Goal: Transaction & Acquisition: Purchase product/service

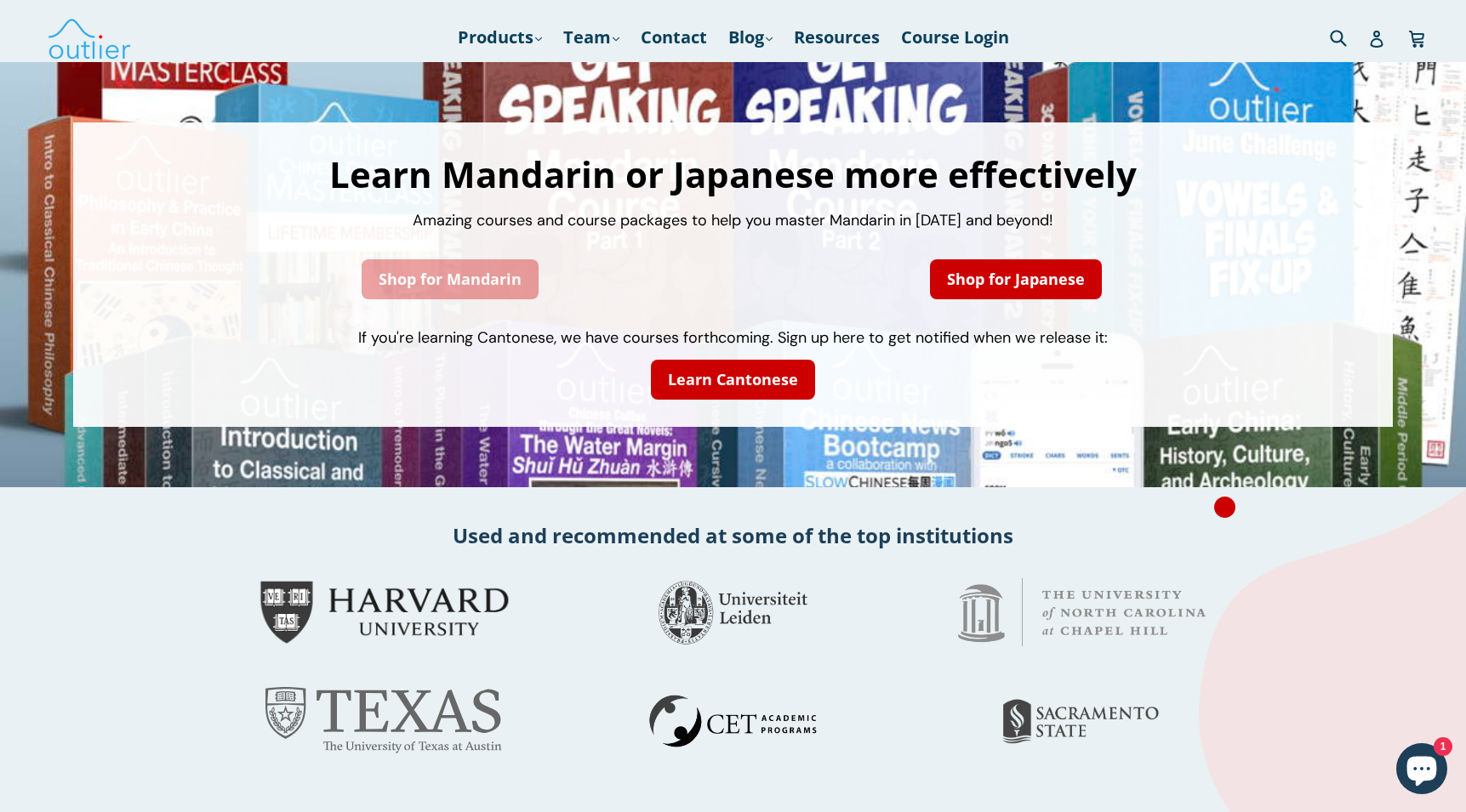
click at [437, 279] on link "Shop for Mandarin" at bounding box center [450, 279] width 177 height 40
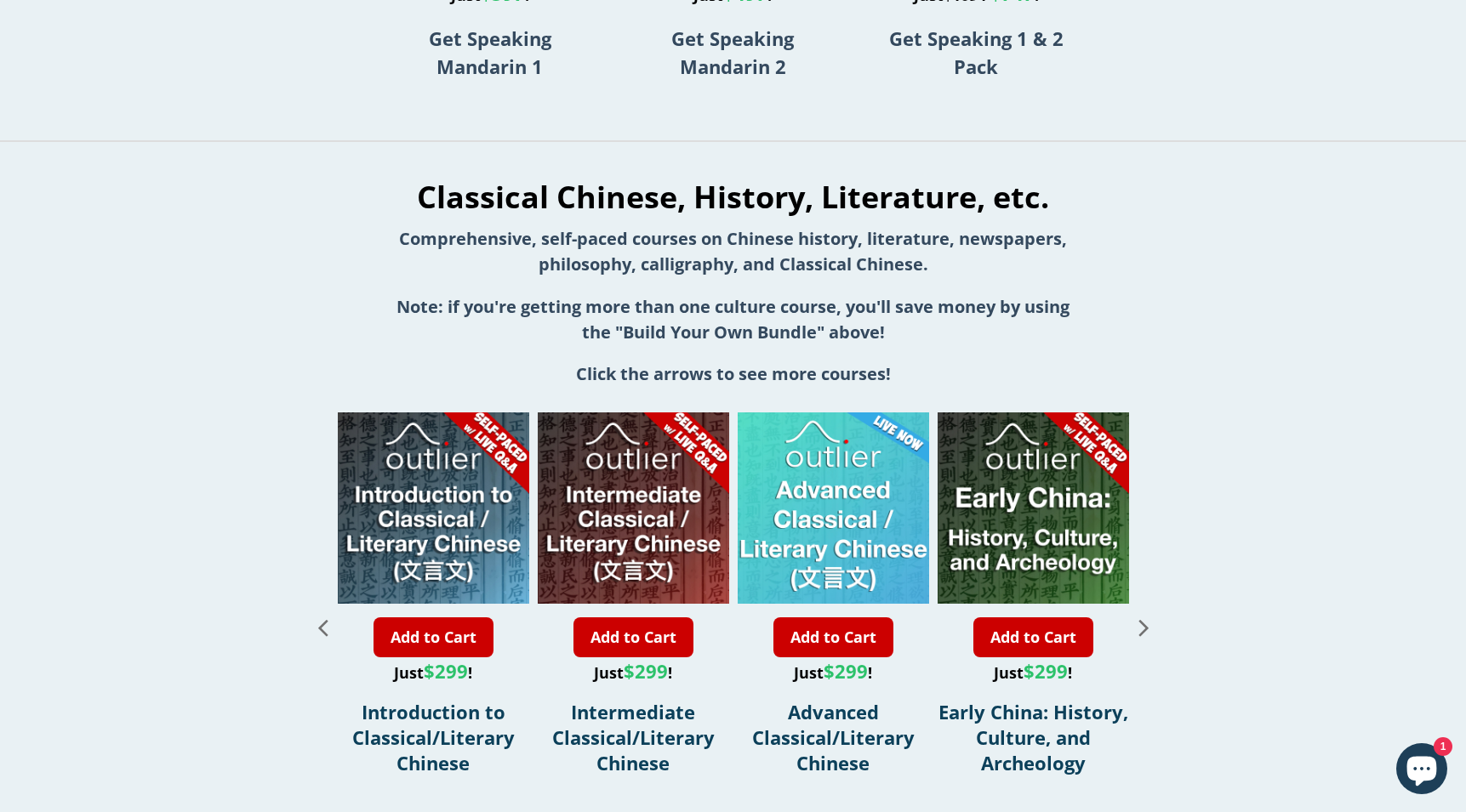
scroll to position [1758, 0]
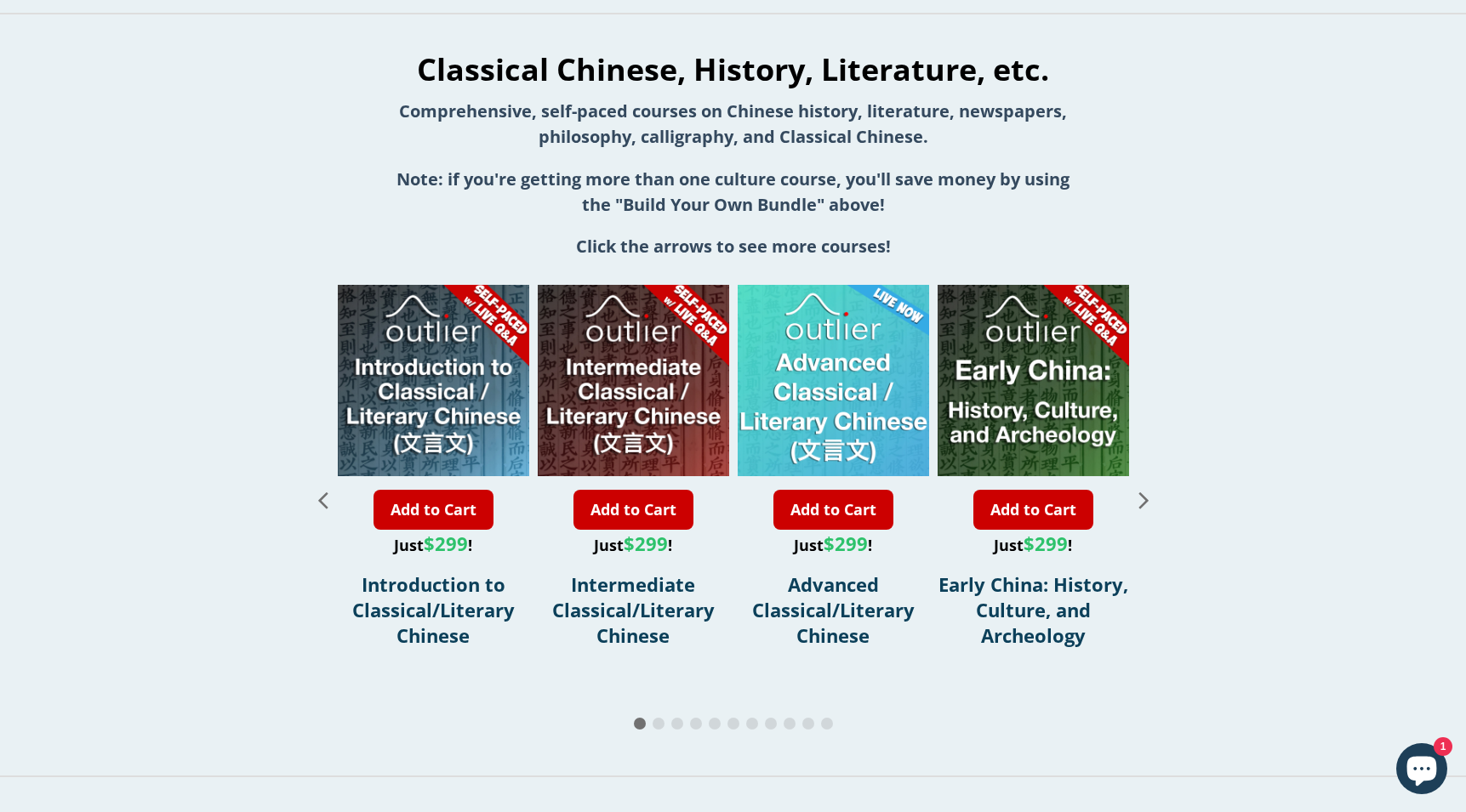
click at [1142, 504] on icon "Next slide" at bounding box center [1143, 501] width 9 height 17
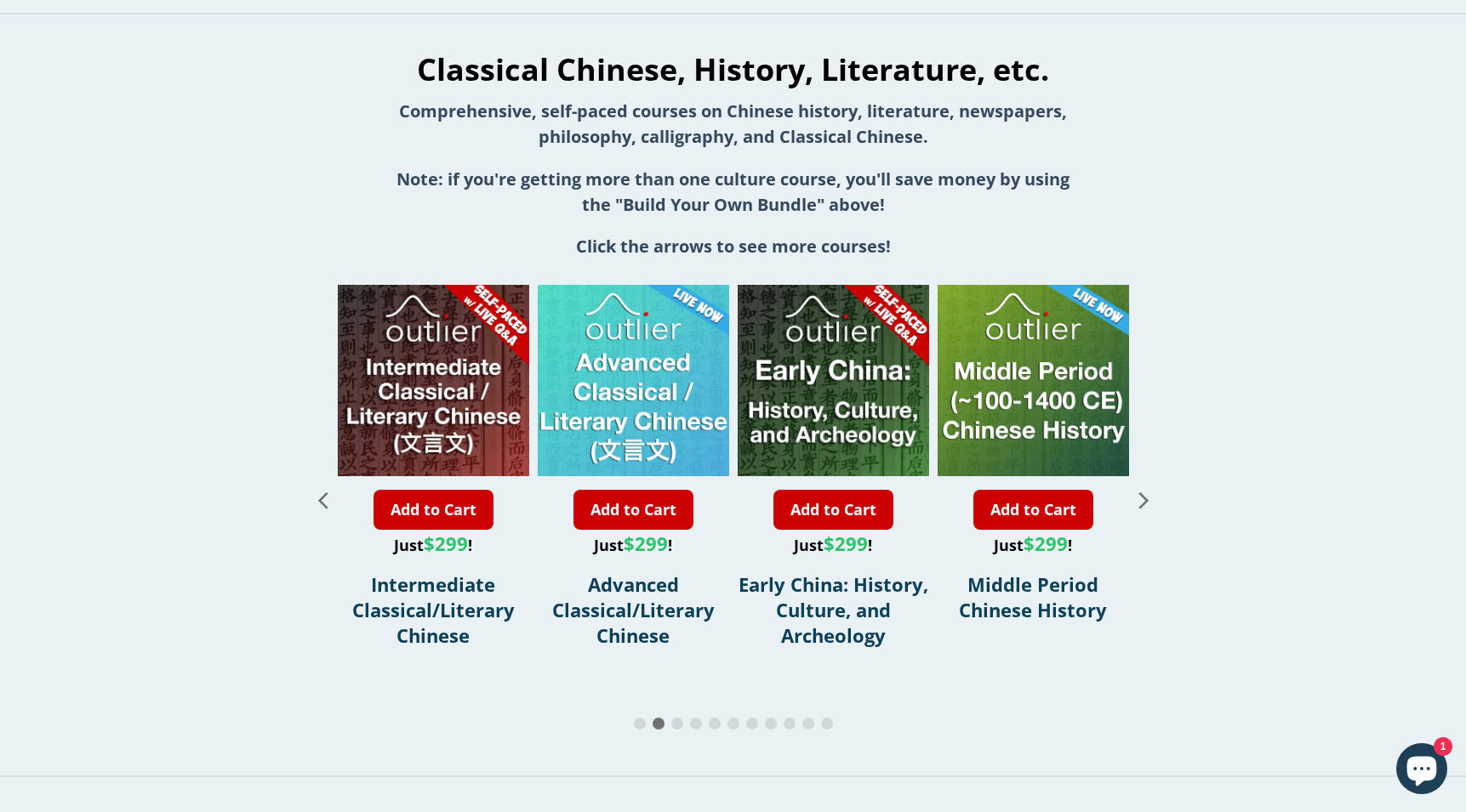
click at [1145, 500] on icon "Next slide" at bounding box center [1143, 501] width 9 height 17
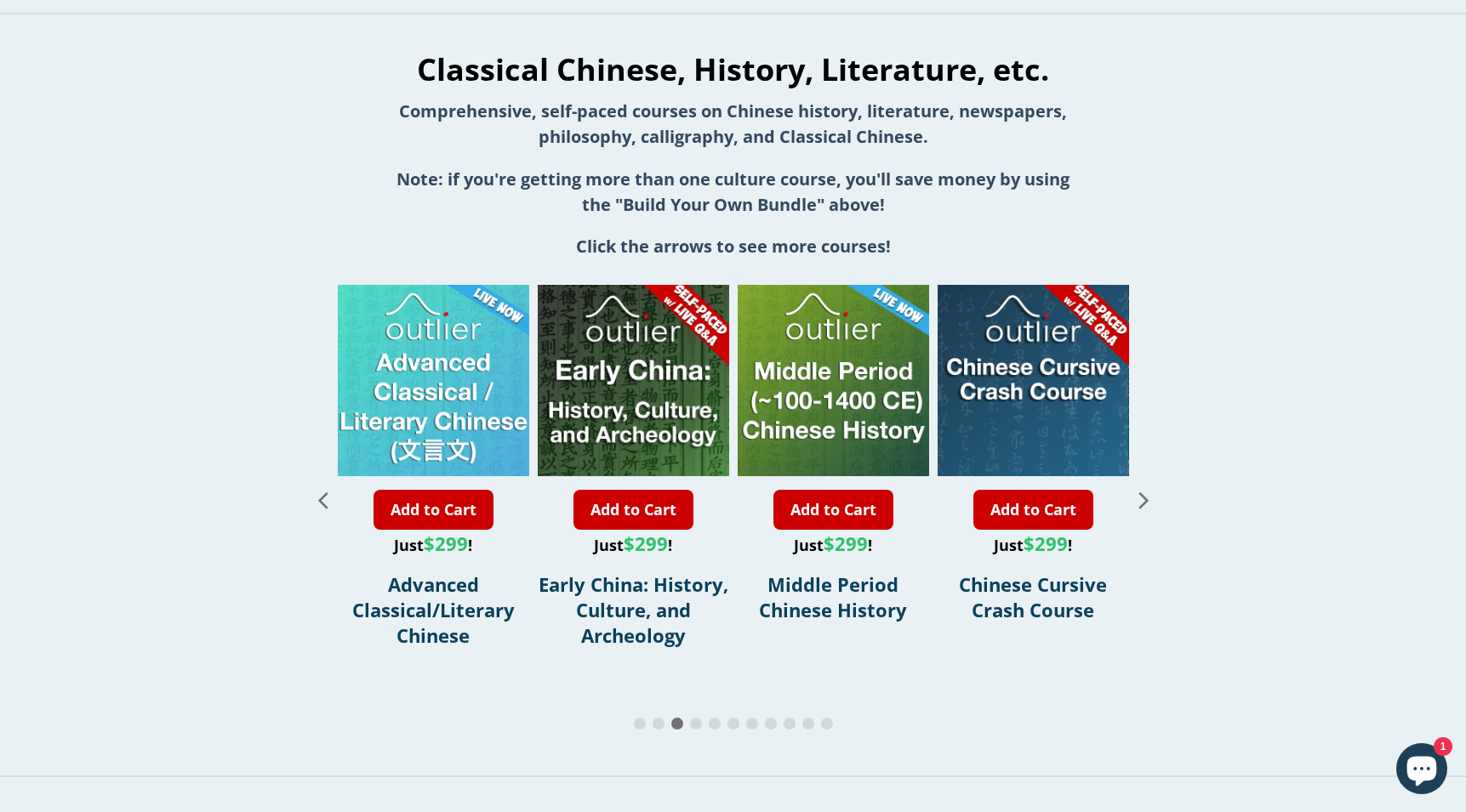
click at [1145, 500] on icon "Next slide" at bounding box center [1143, 501] width 9 height 17
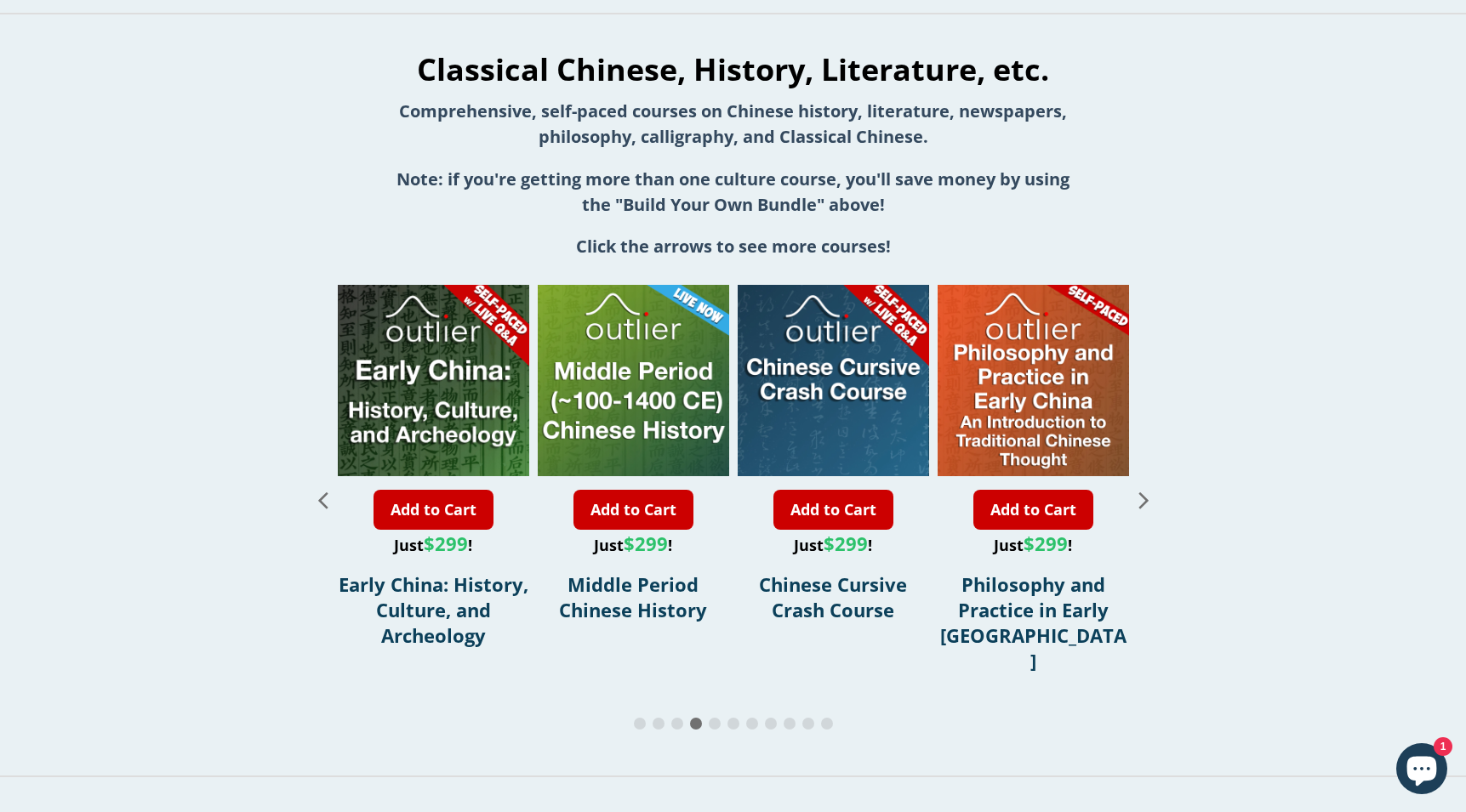
click at [1145, 500] on icon "Next slide" at bounding box center [1143, 501] width 9 height 17
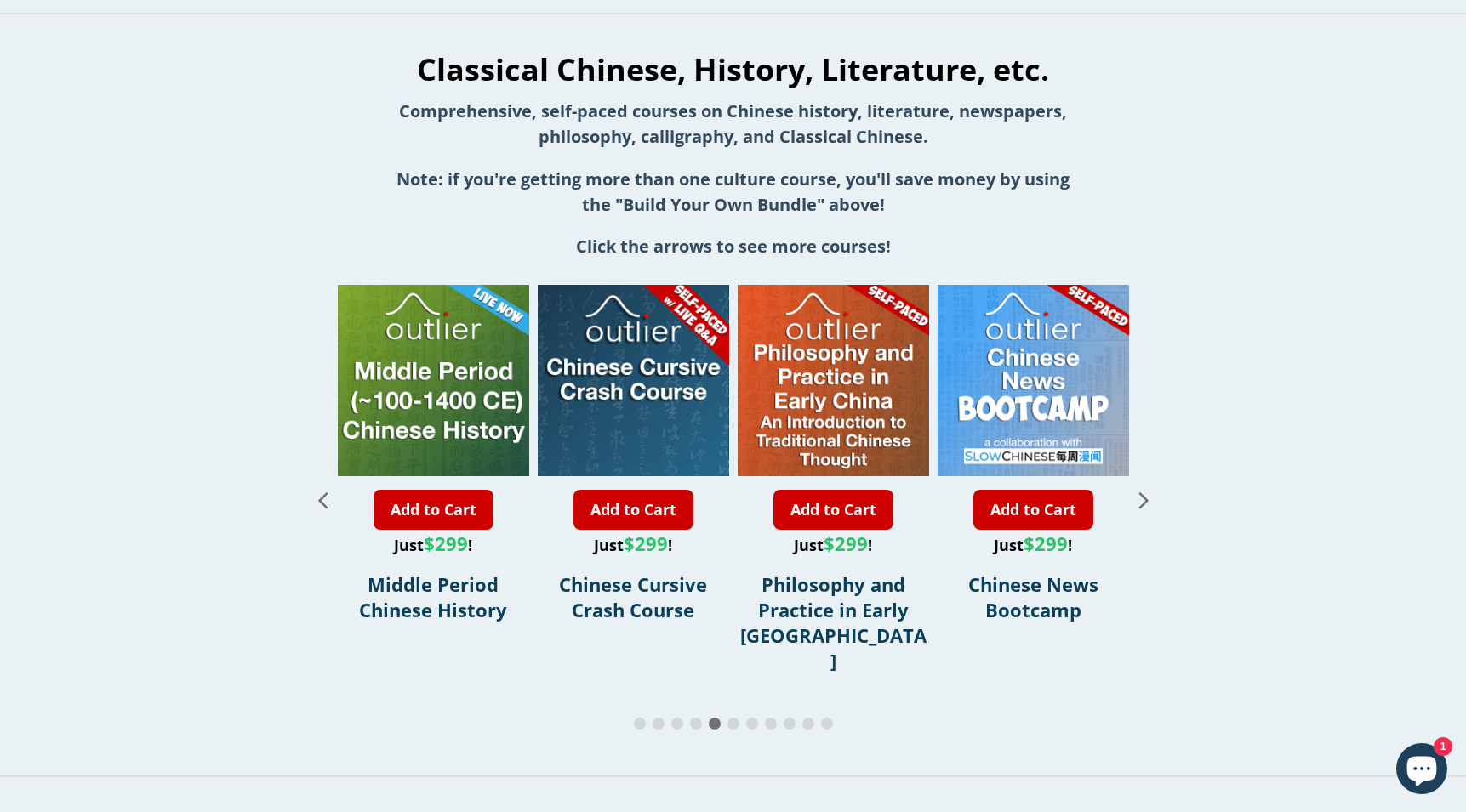
click at [1145, 500] on icon "Next slide" at bounding box center [1143, 501] width 9 height 17
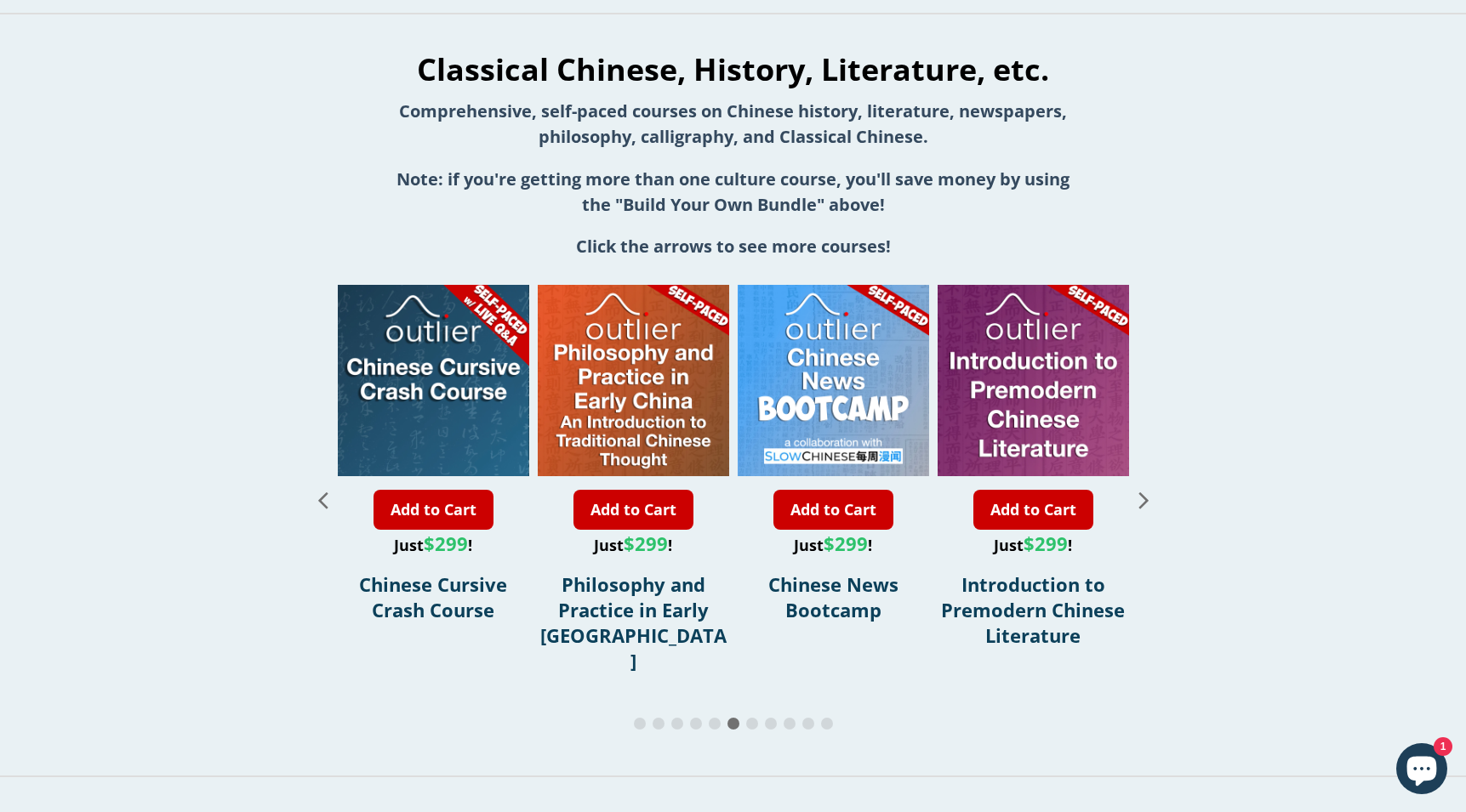
click at [1145, 500] on icon "Next slide" at bounding box center [1143, 501] width 9 height 17
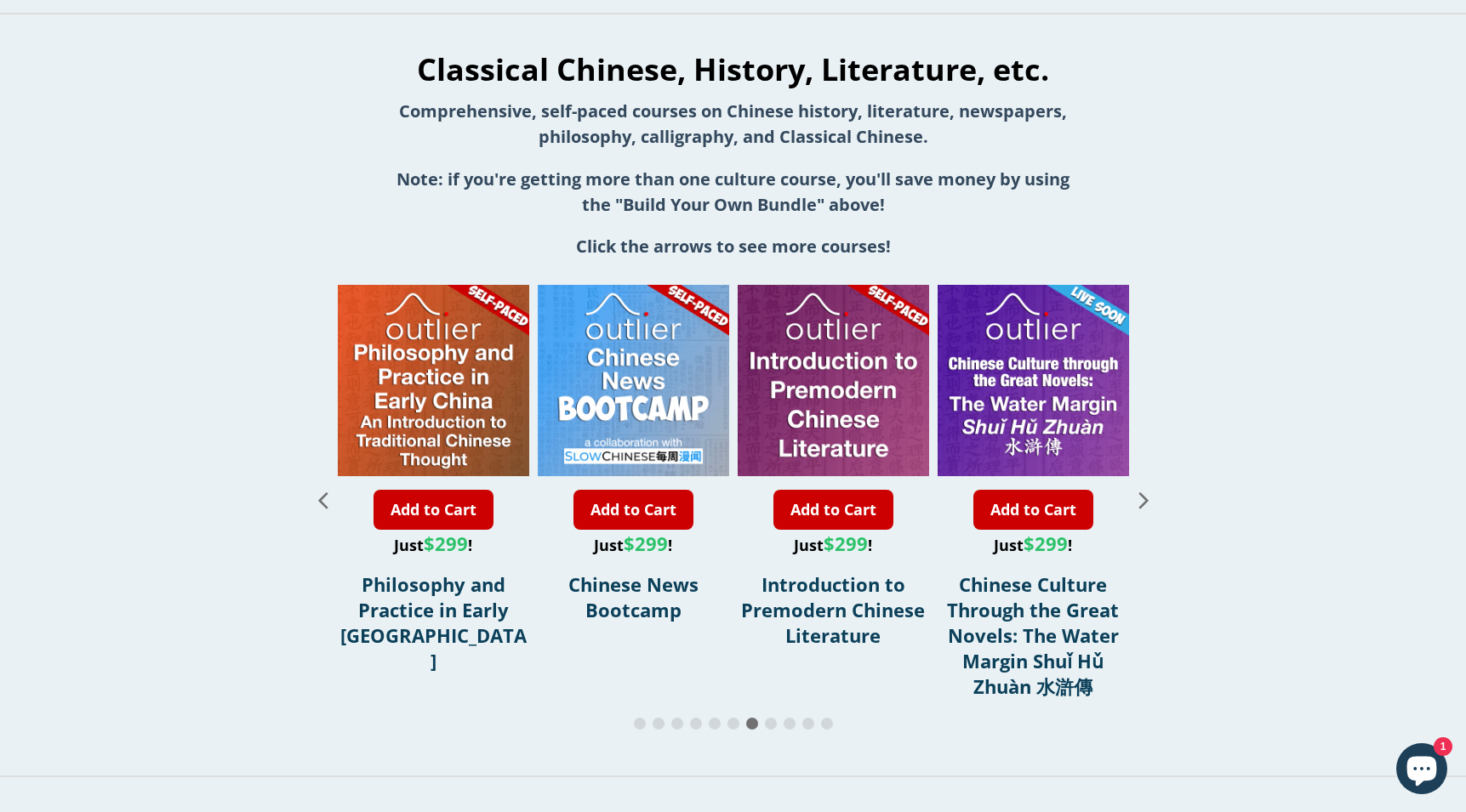
click at [1145, 500] on icon "Next slide" at bounding box center [1143, 501] width 9 height 17
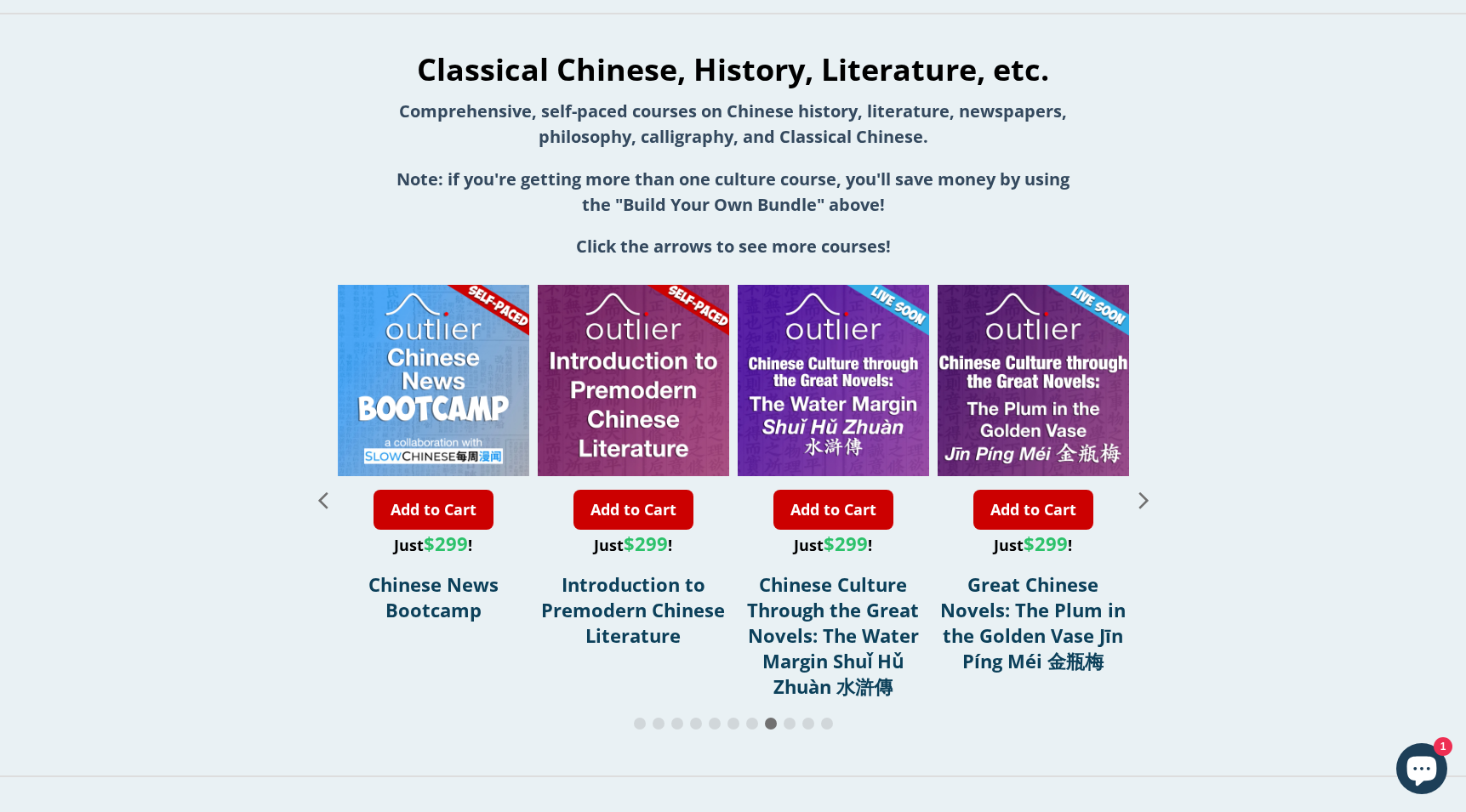
click at [1145, 500] on icon "Next slide" at bounding box center [1143, 501] width 9 height 17
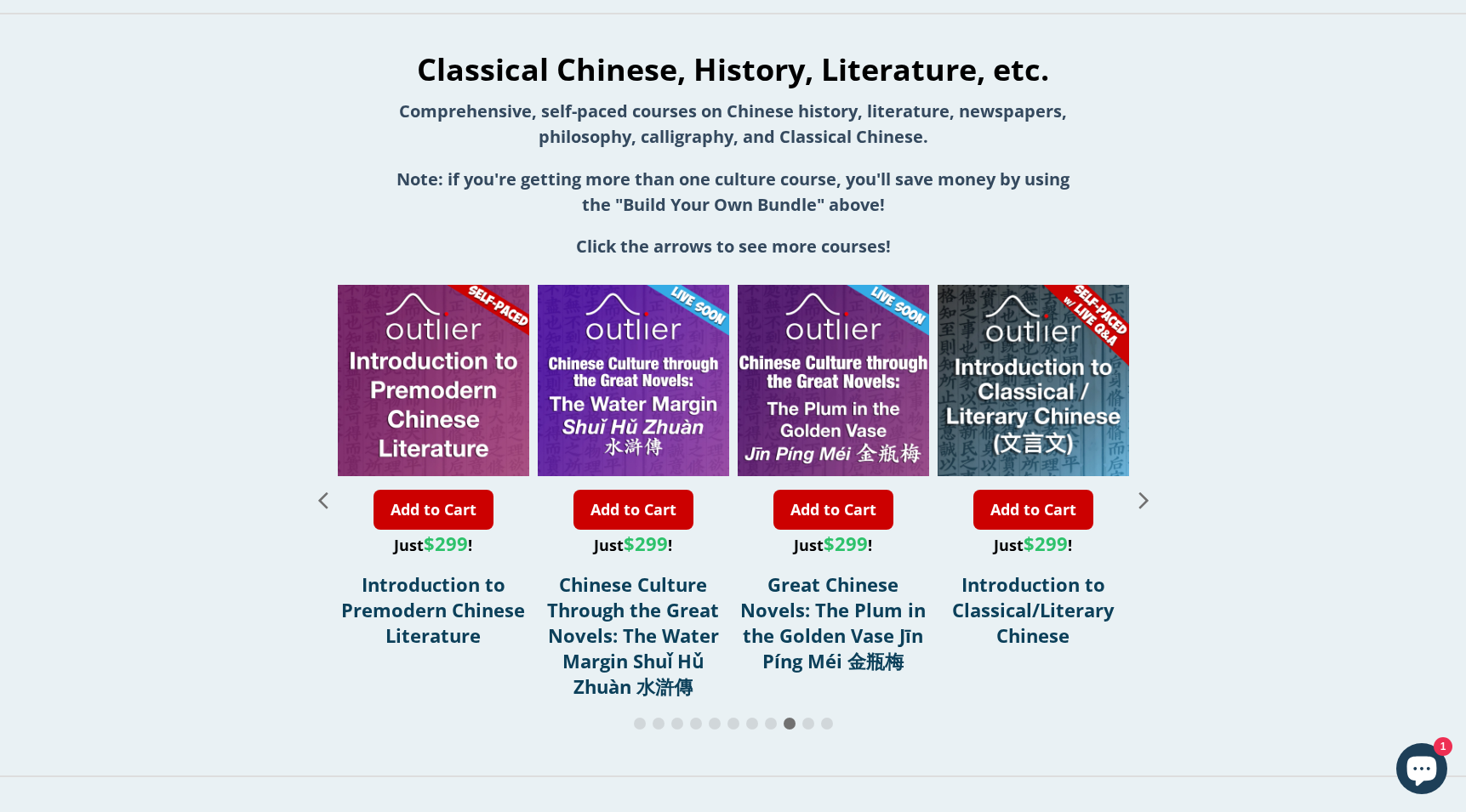
click at [1143, 496] on icon "Next slide" at bounding box center [1144, 499] width 29 height 29
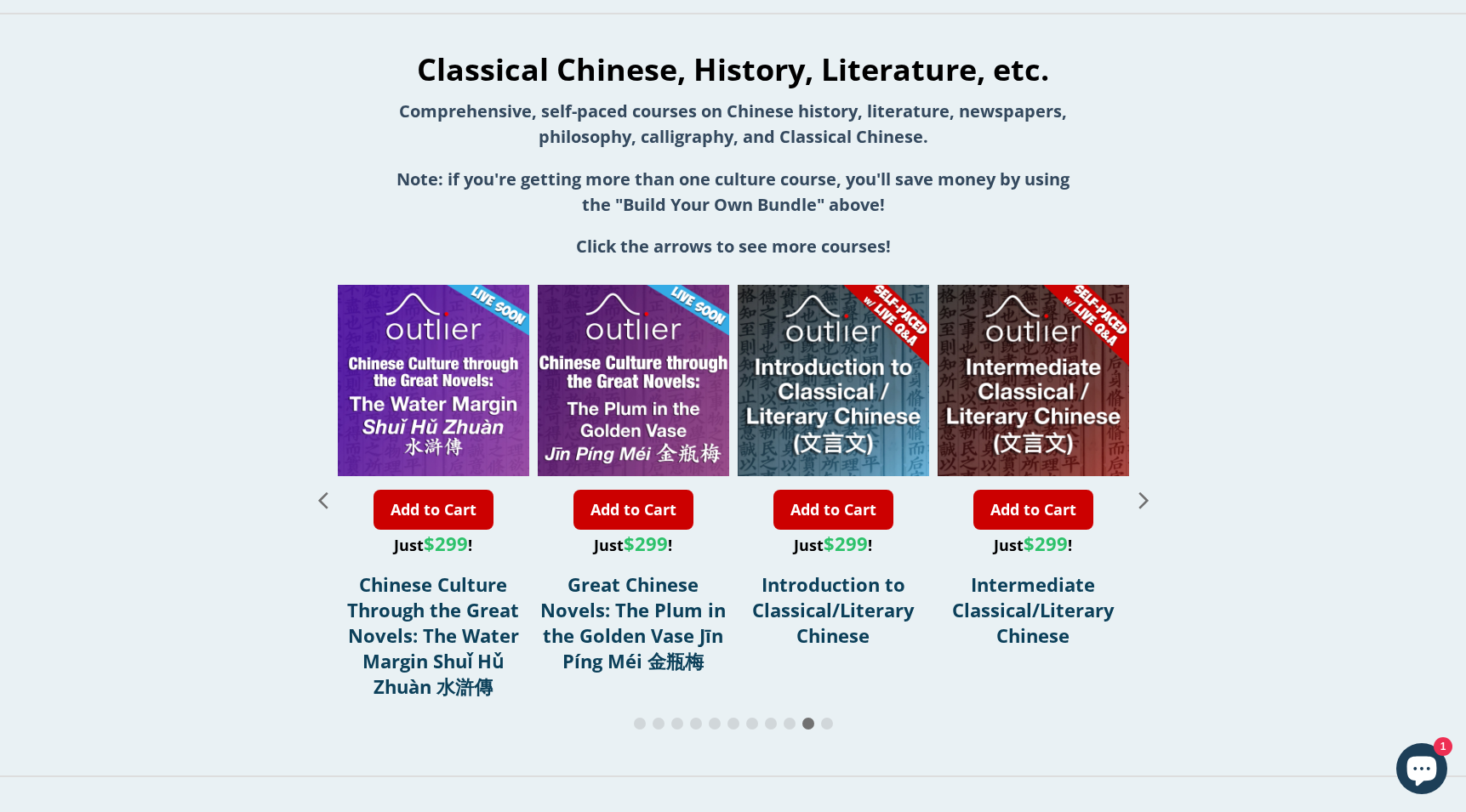
click at [1143, 496] on icon "Next slide" at bounding box center [1144, 499] width 29 height 29
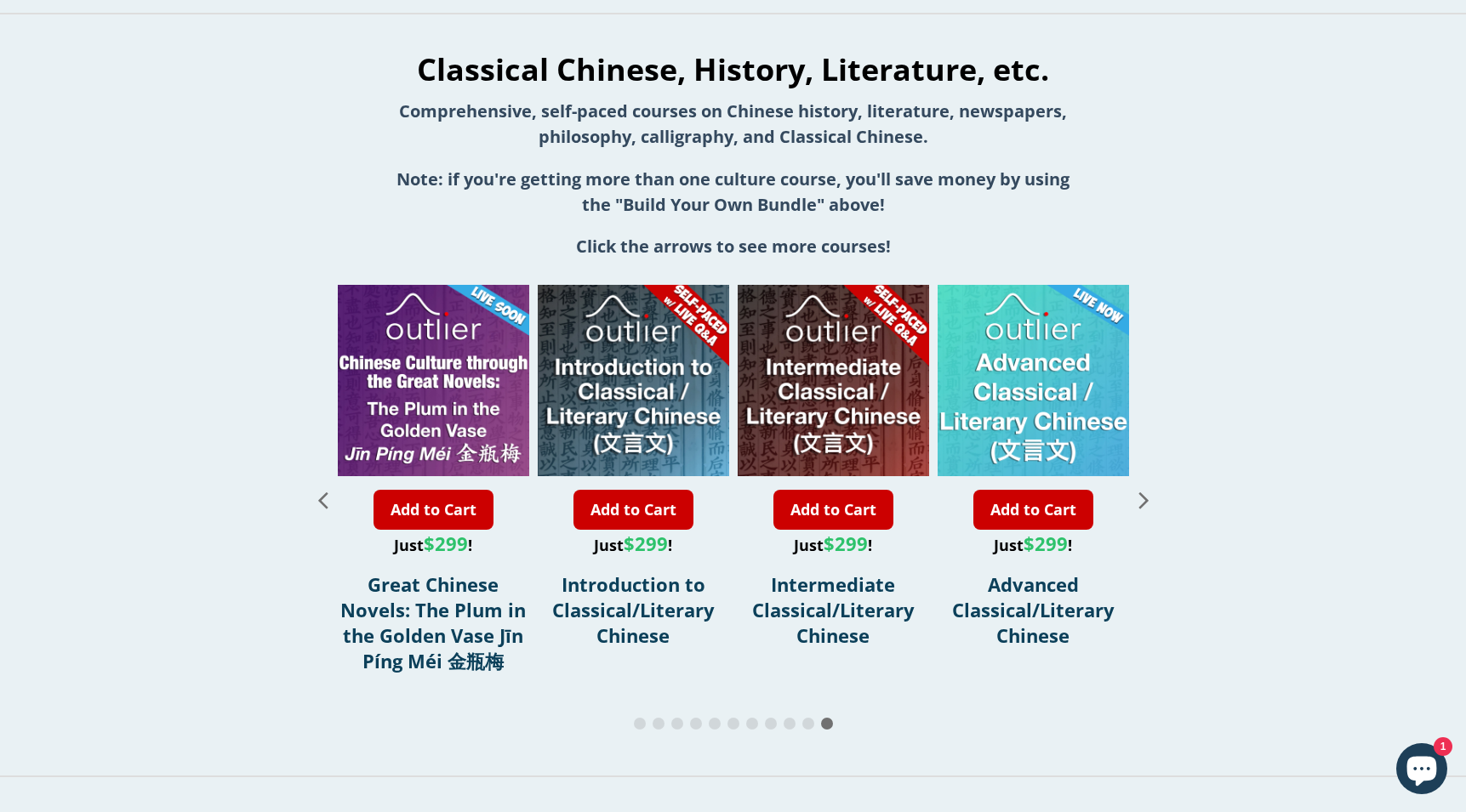
click at [1143, 496] on icon "Next slide" at bounding box center [1144, 499] width 29 height 29
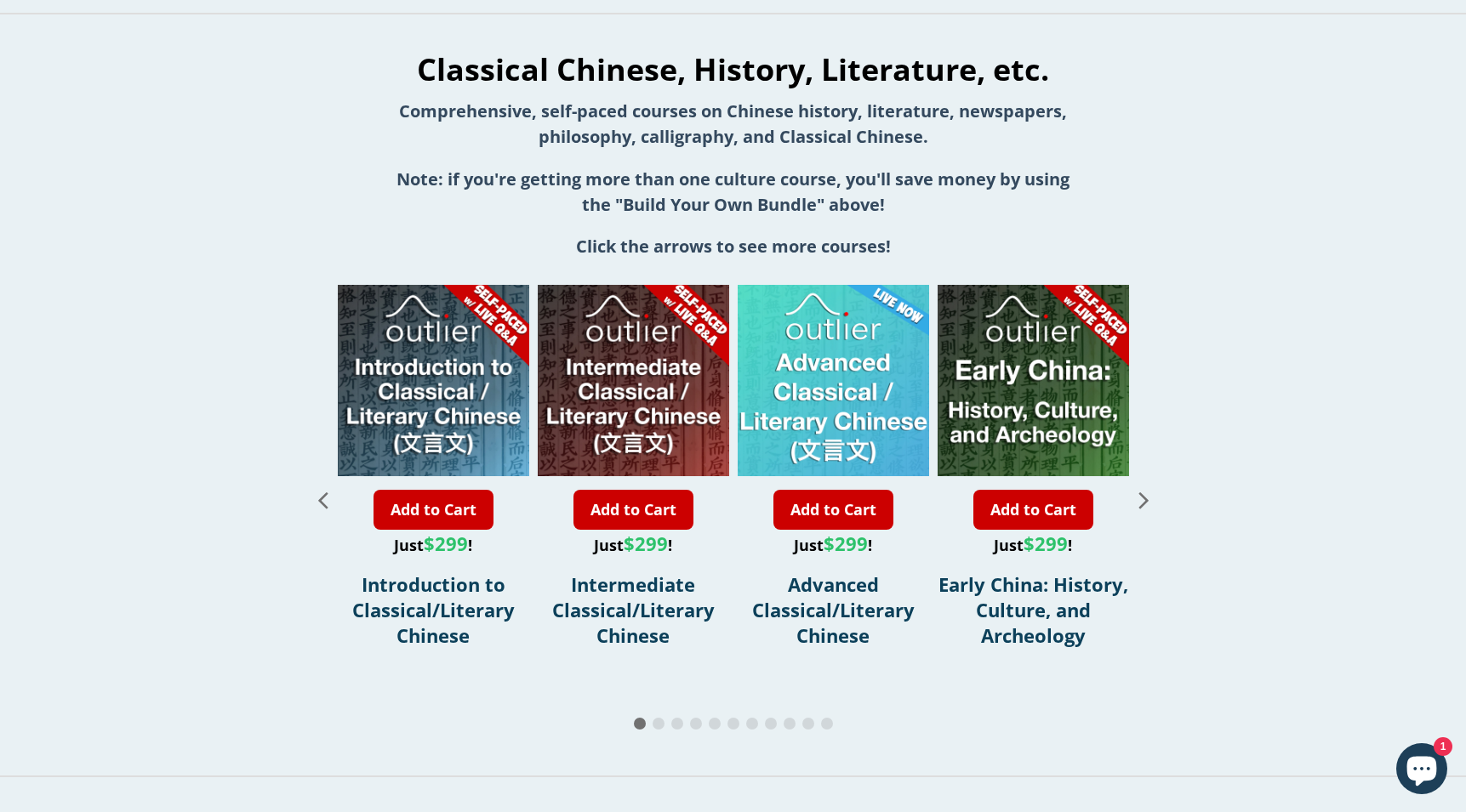
click at [1143, 496] on icon "Next slide" at bounding box center [1144, 499] width 29 height 29
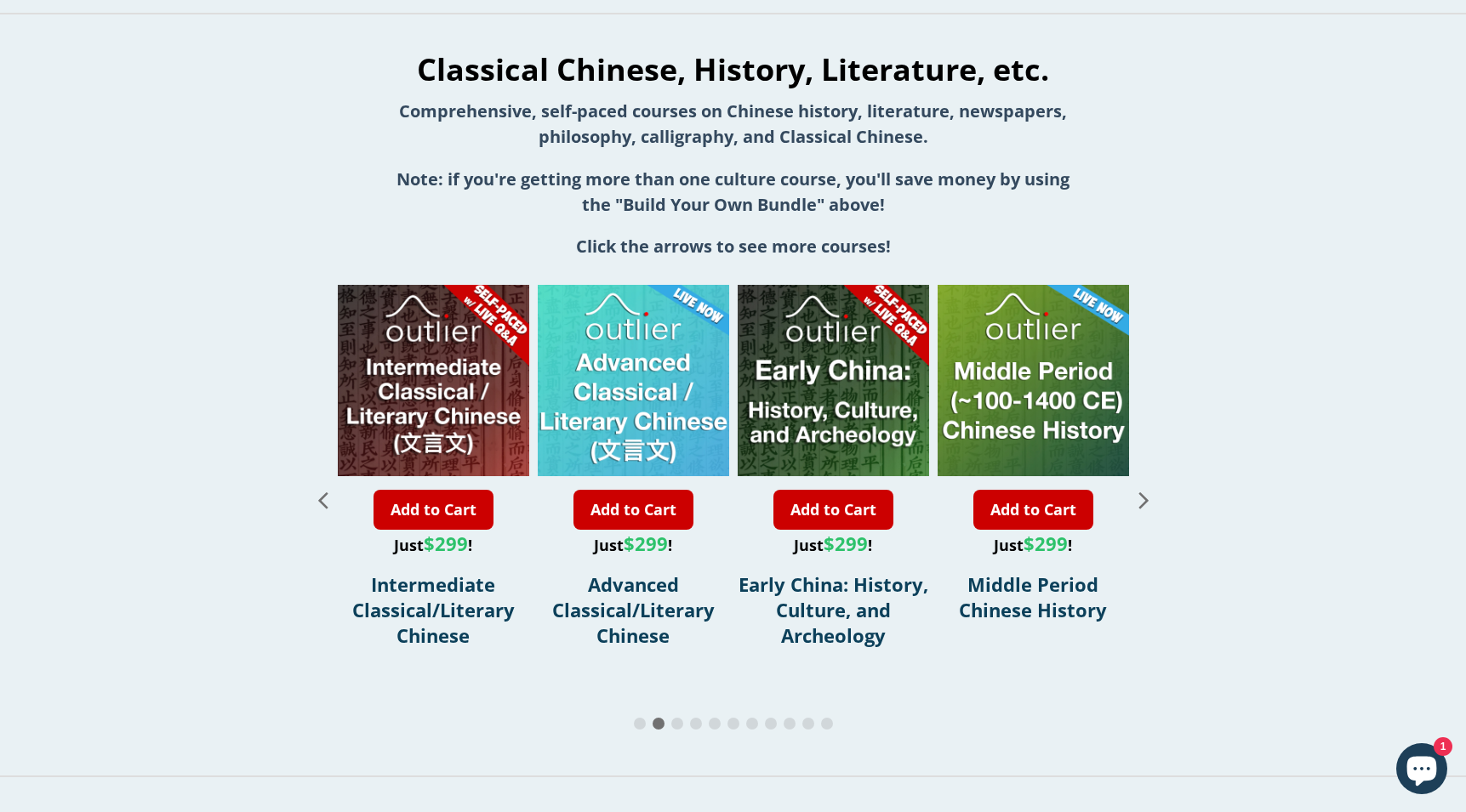
click at [1143, 496] on icon "Next slide" at bounding box center [1144, 499] width 29 height 29
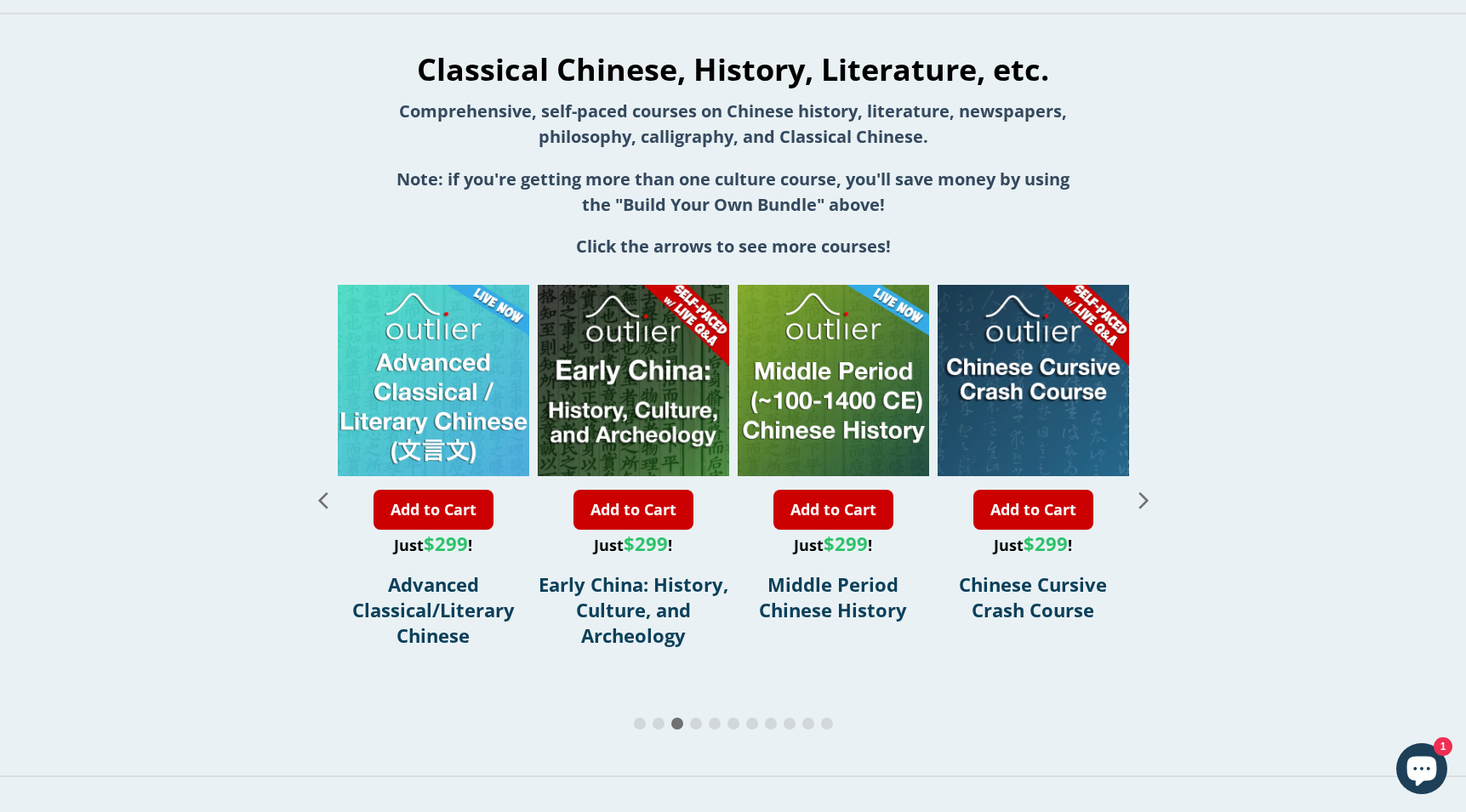
click at [1143, 496] on icon "Next slide" at bounding box center [1144, 499] width 29 height 29
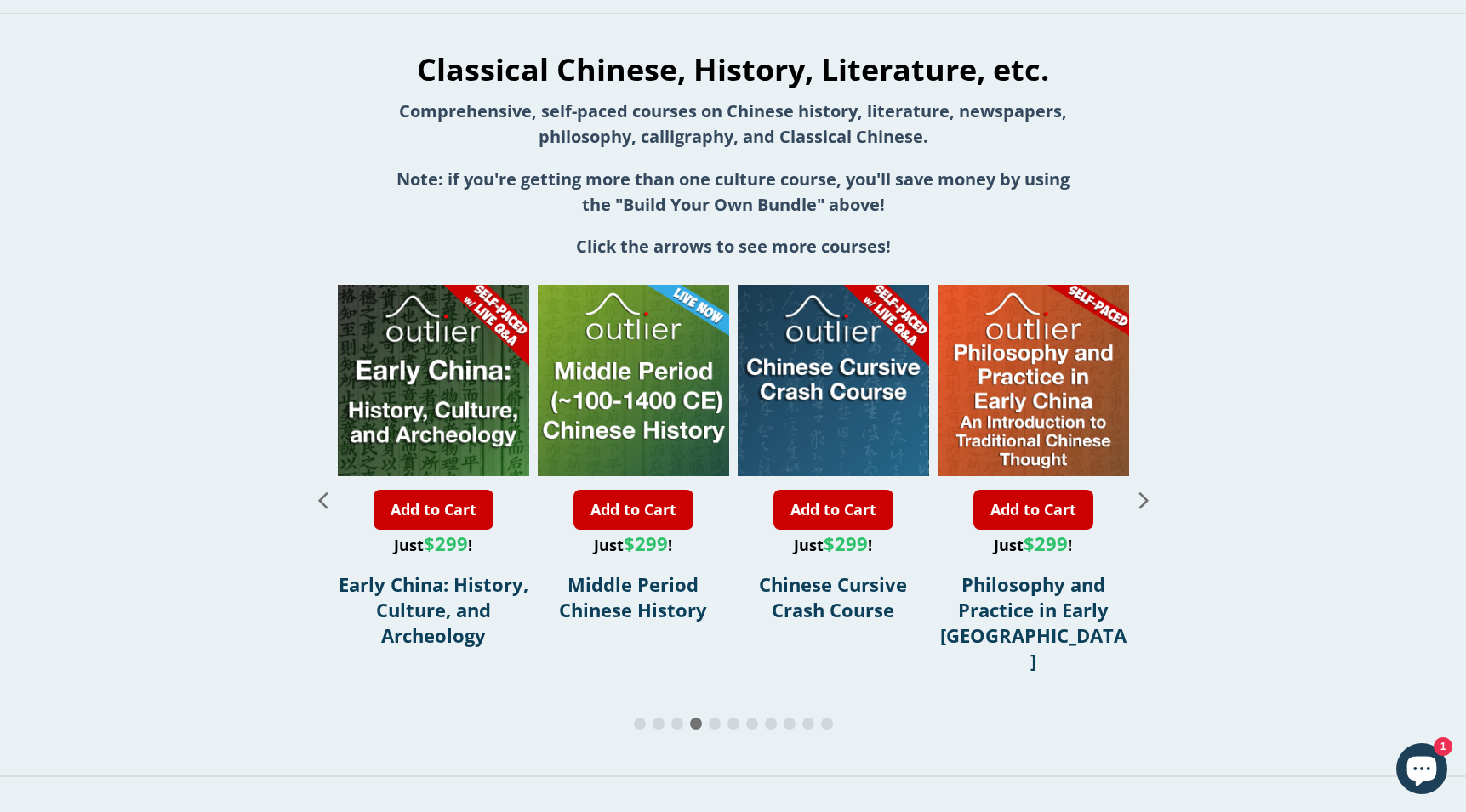
click at [1143, 496] on icon "Next slide" at bounding box center [1144, 499] width 29 height 29
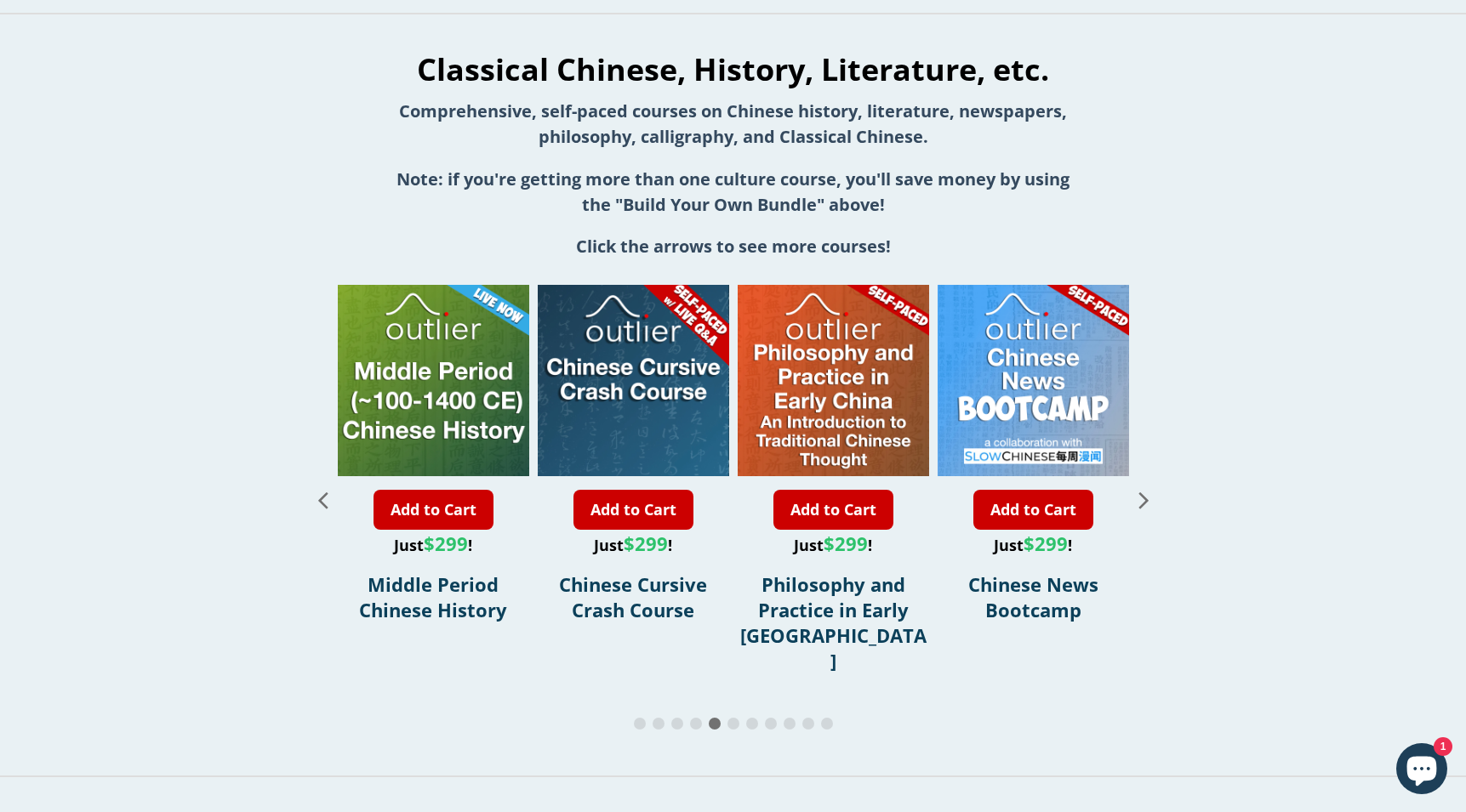
click at [1143, 496] on icon "Next slide" at bounding box center [1144, 499] width 29 height 29
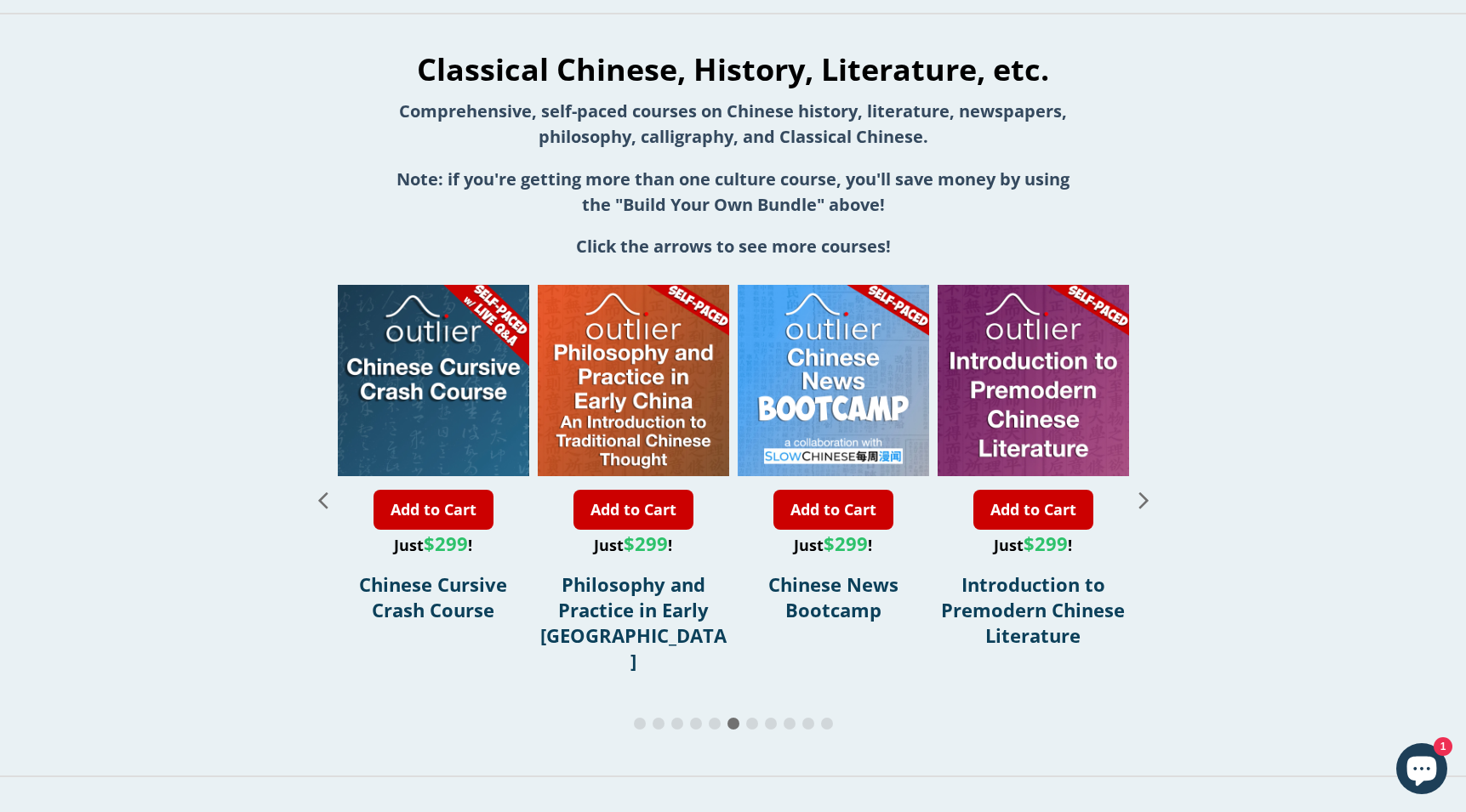
click at [1143, 496] on icon "Next slide" at bounding box center [1144, 499] width 29 height 29
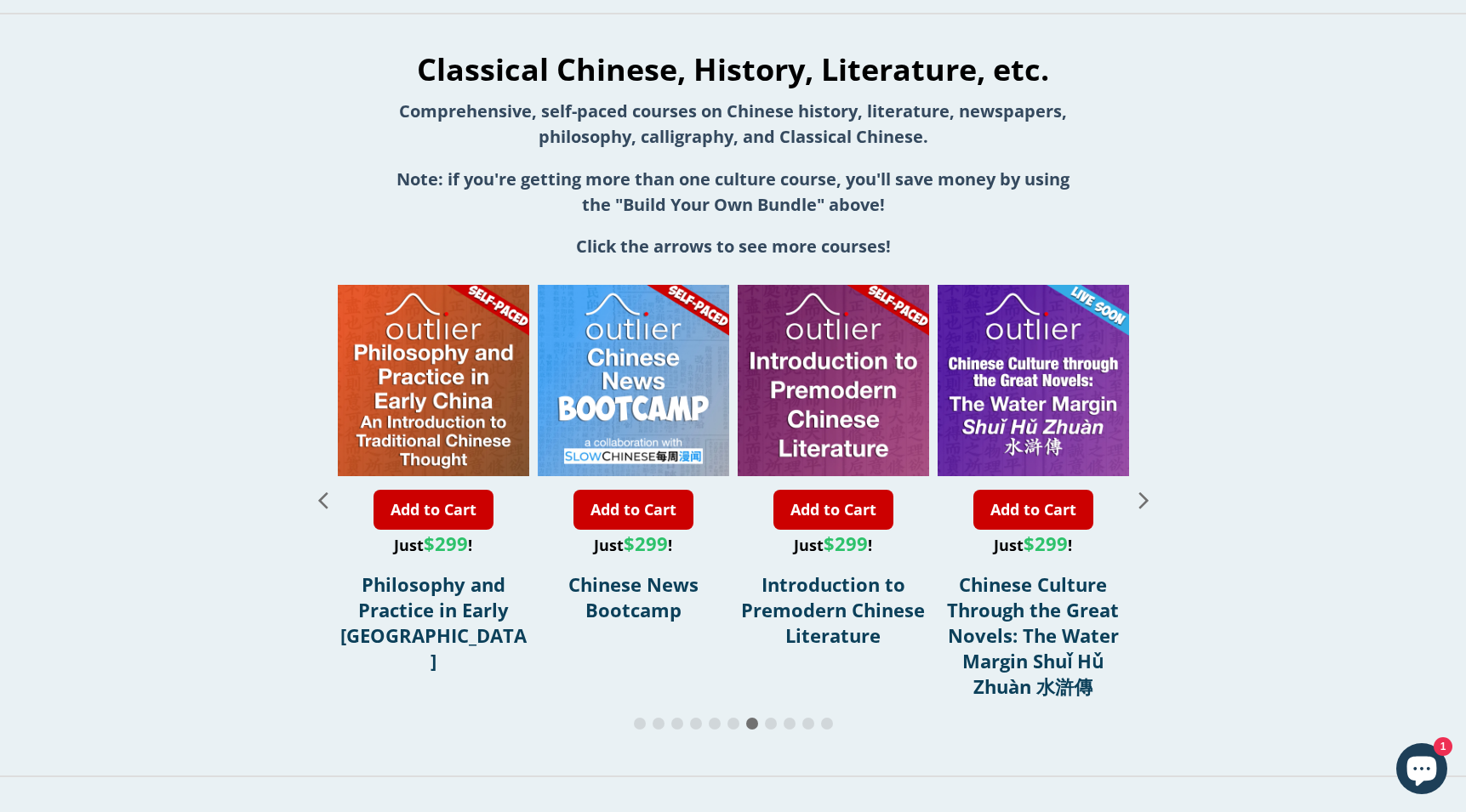
click at [1143, 496] on icon "Next slide" at bounding box center [1144, 499] width 29 height 29
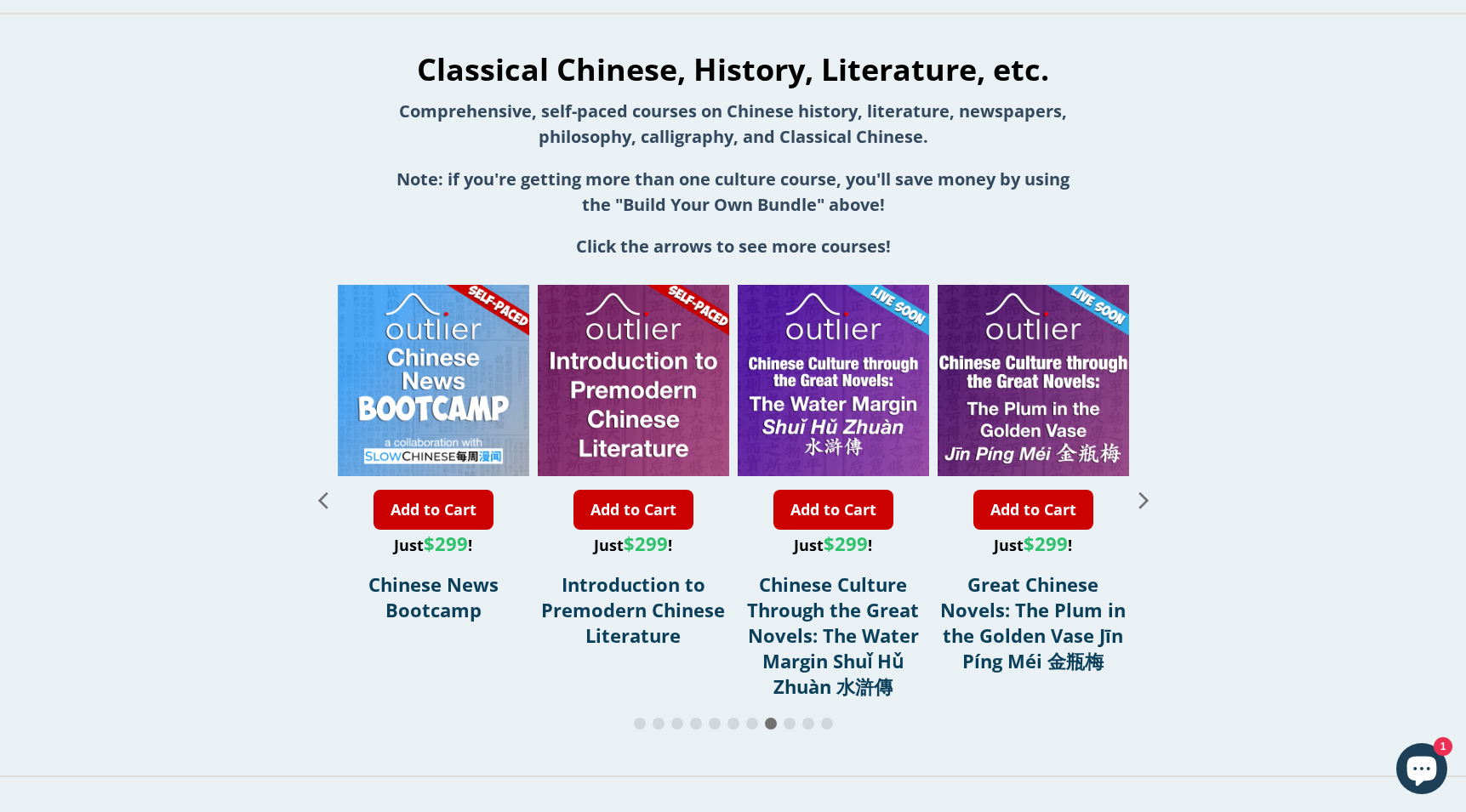
click at [1143, 496] on icon "Next slide" at bounding box center [1144, 499] width 29 height 29
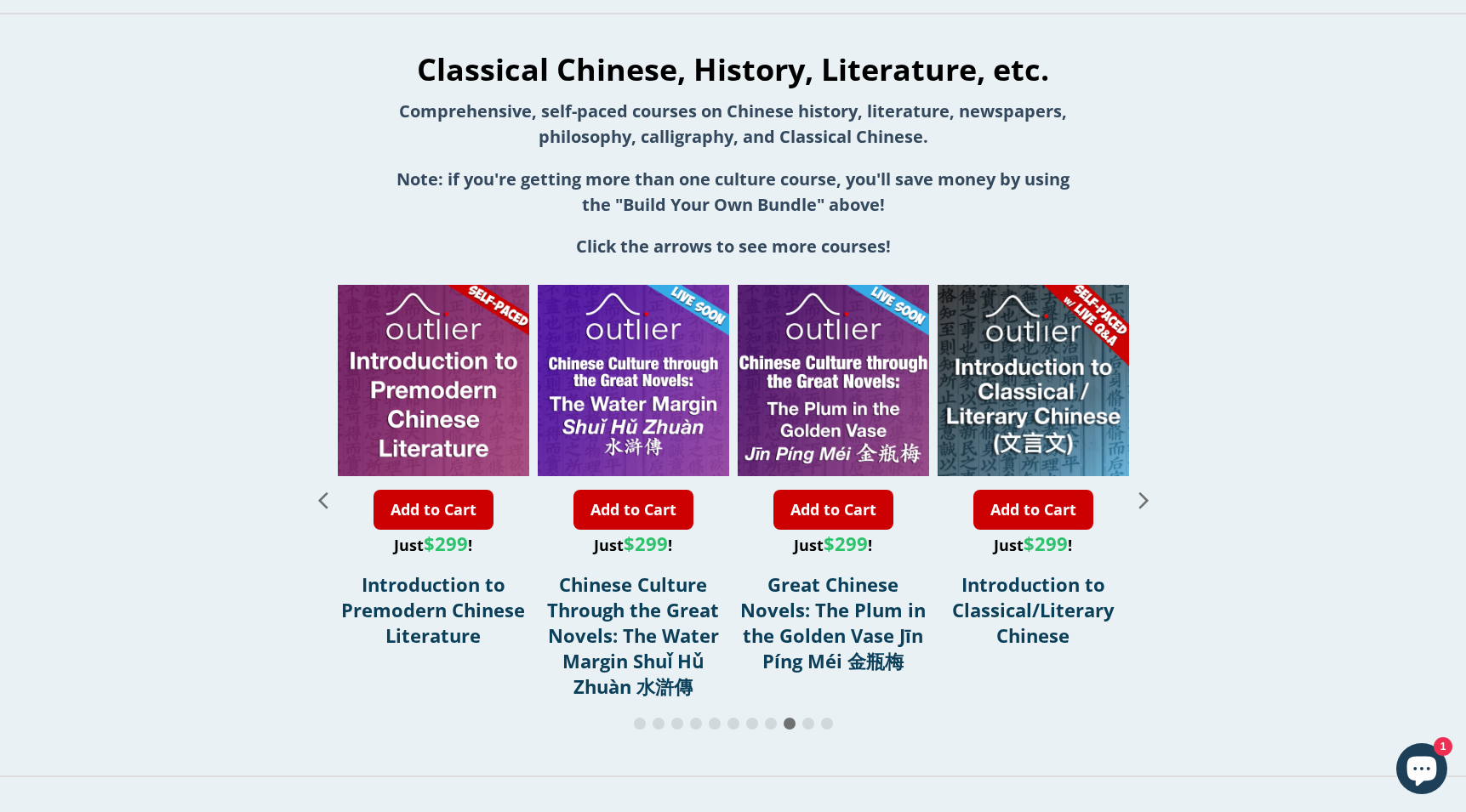
click at [1143, 496] on icon "Next slide" at bounding box center [1144, 499] width 29 height 29
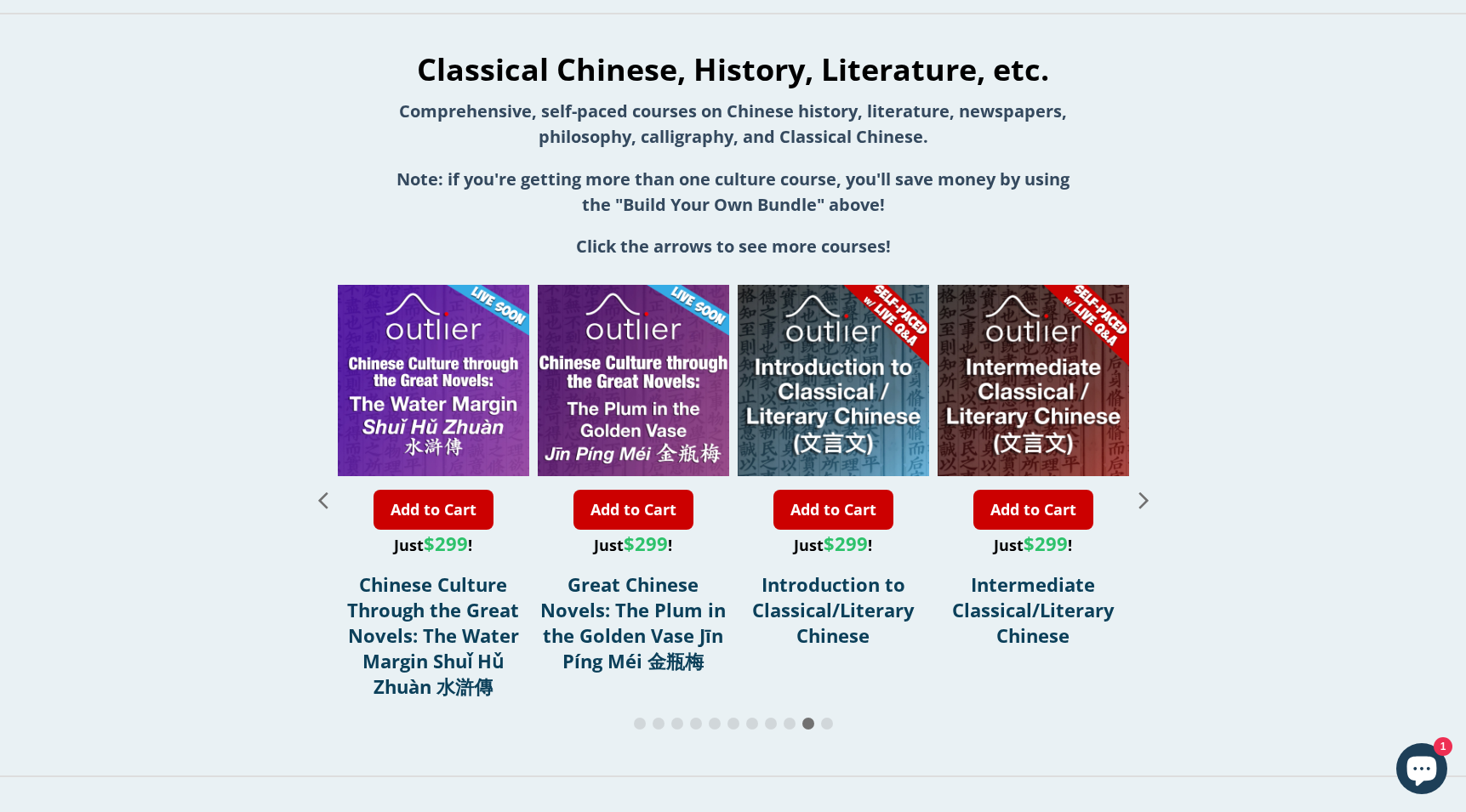
click at [1143, 496] on icon "Next slide" at bounding box center [1144, 499] width 29 height 29
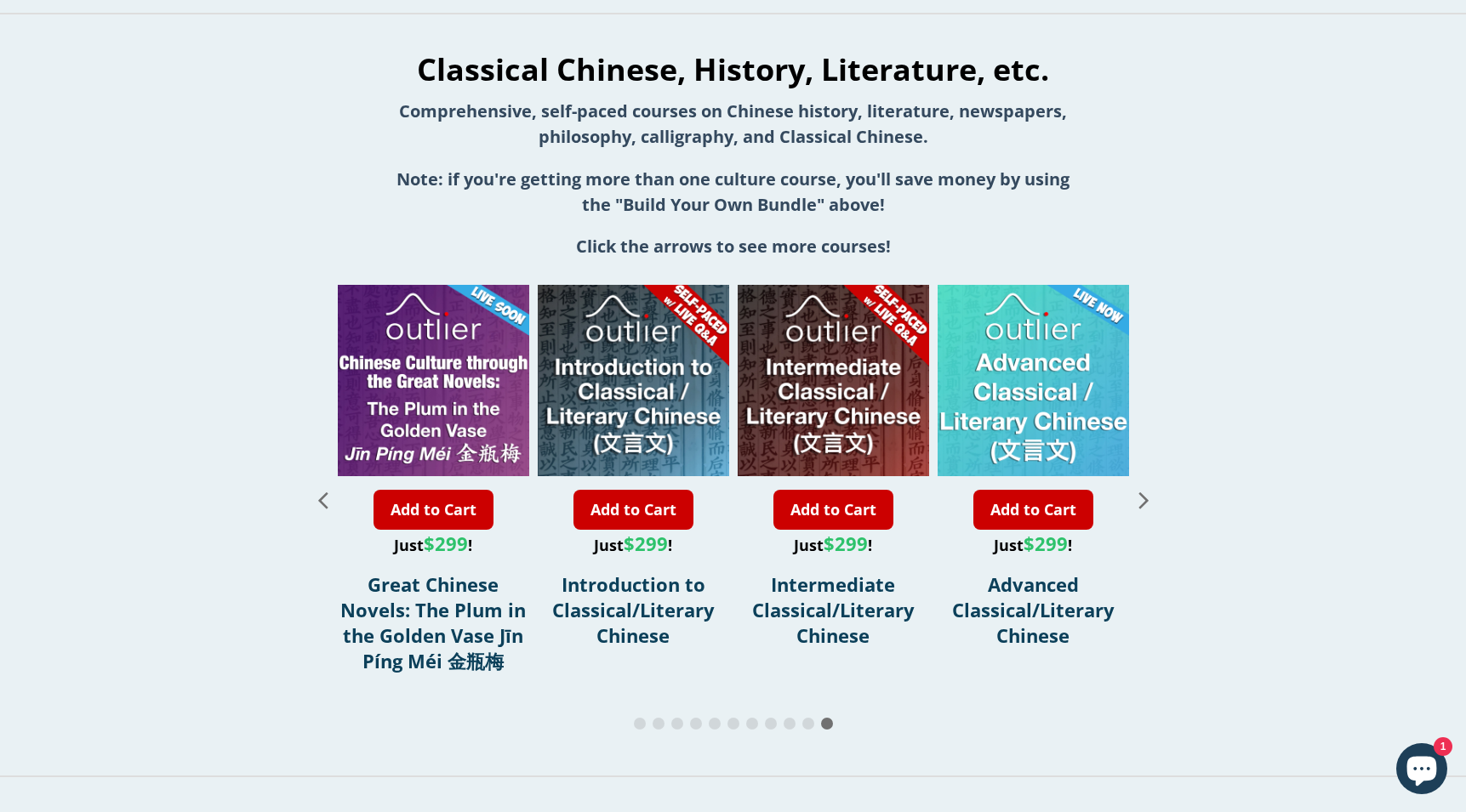
click at [1143, 496] on icon "Next slide" at bounding box center [1144, 499] width 29 height 29
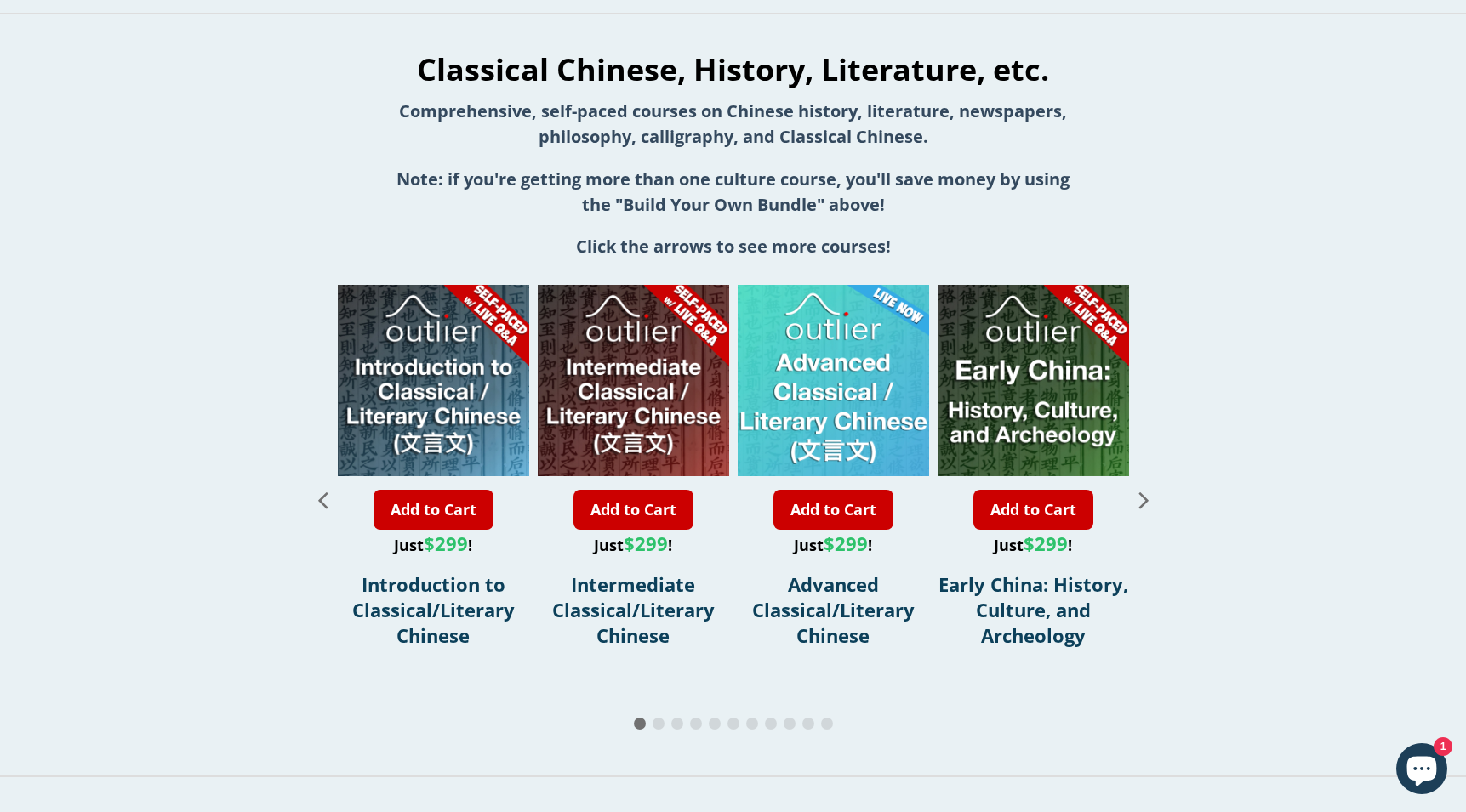
click at [1143, 496] on icon "Next slide" at bounding box center [1144, 499] width 29 height 29
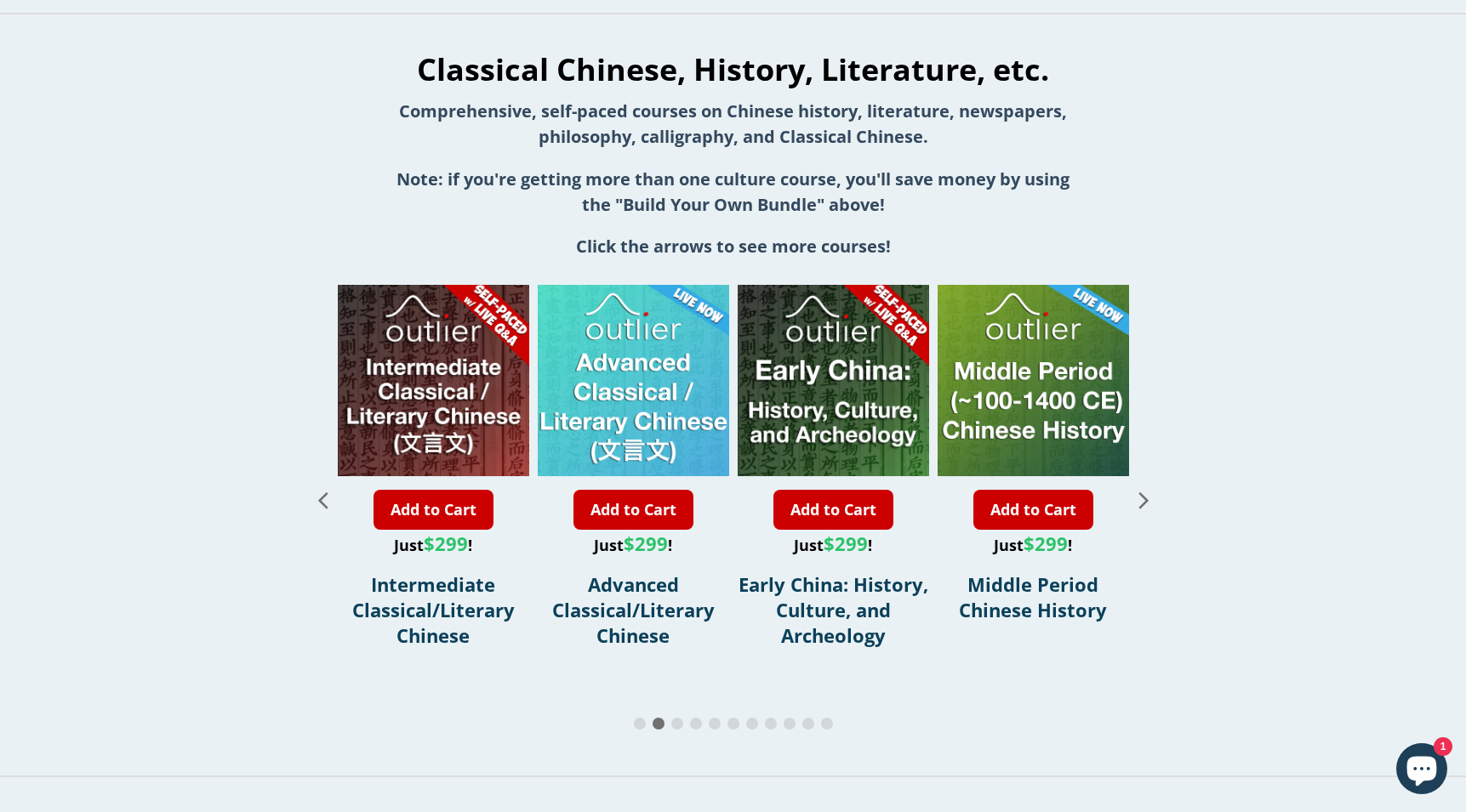
click at [1143, 496] on icon "Next slide" at bounding box center [1144, 499] width 29 height 29
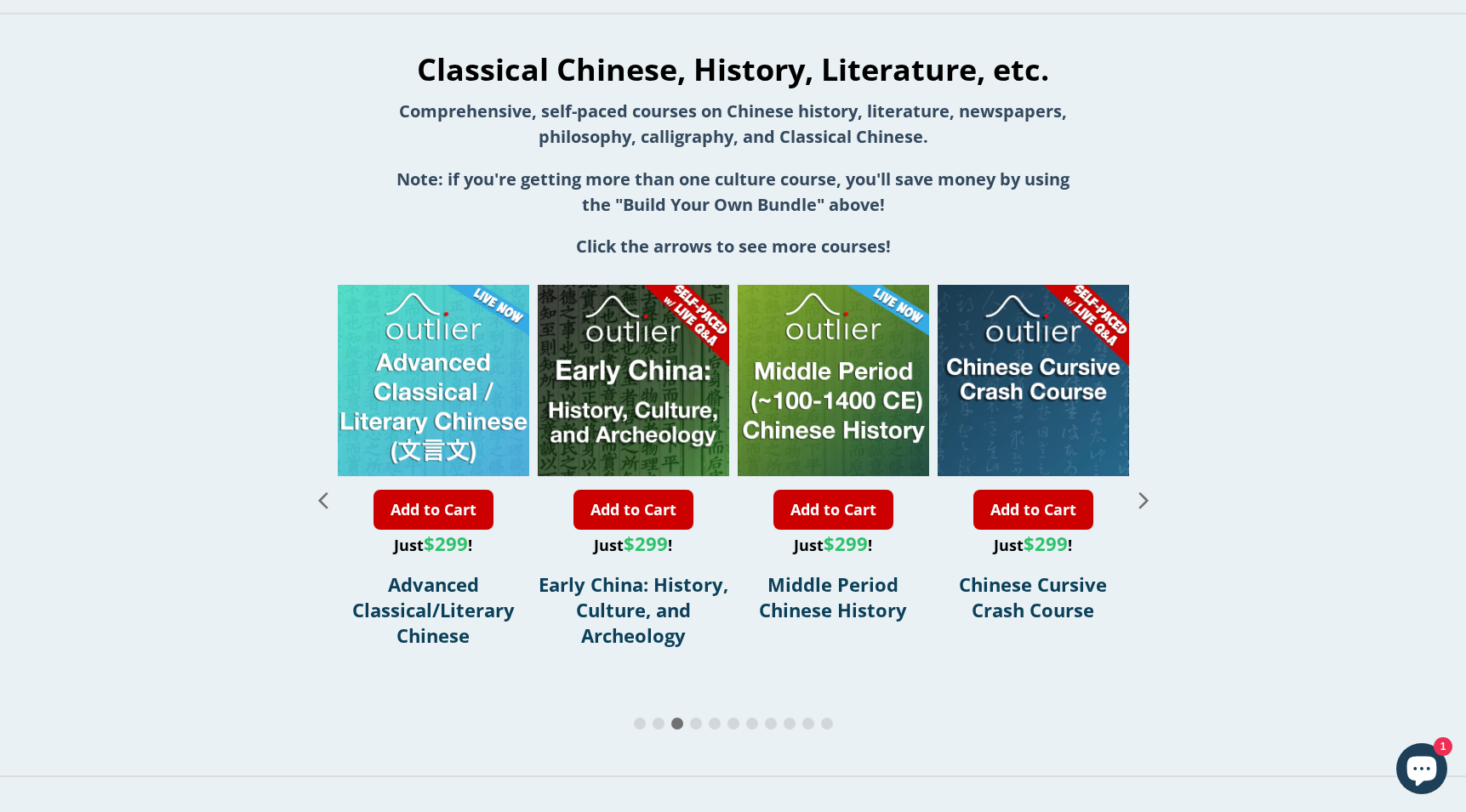
click at [1143, 496] on icon "Next slide" at bounding box center [1144, 499] width 29 height 29
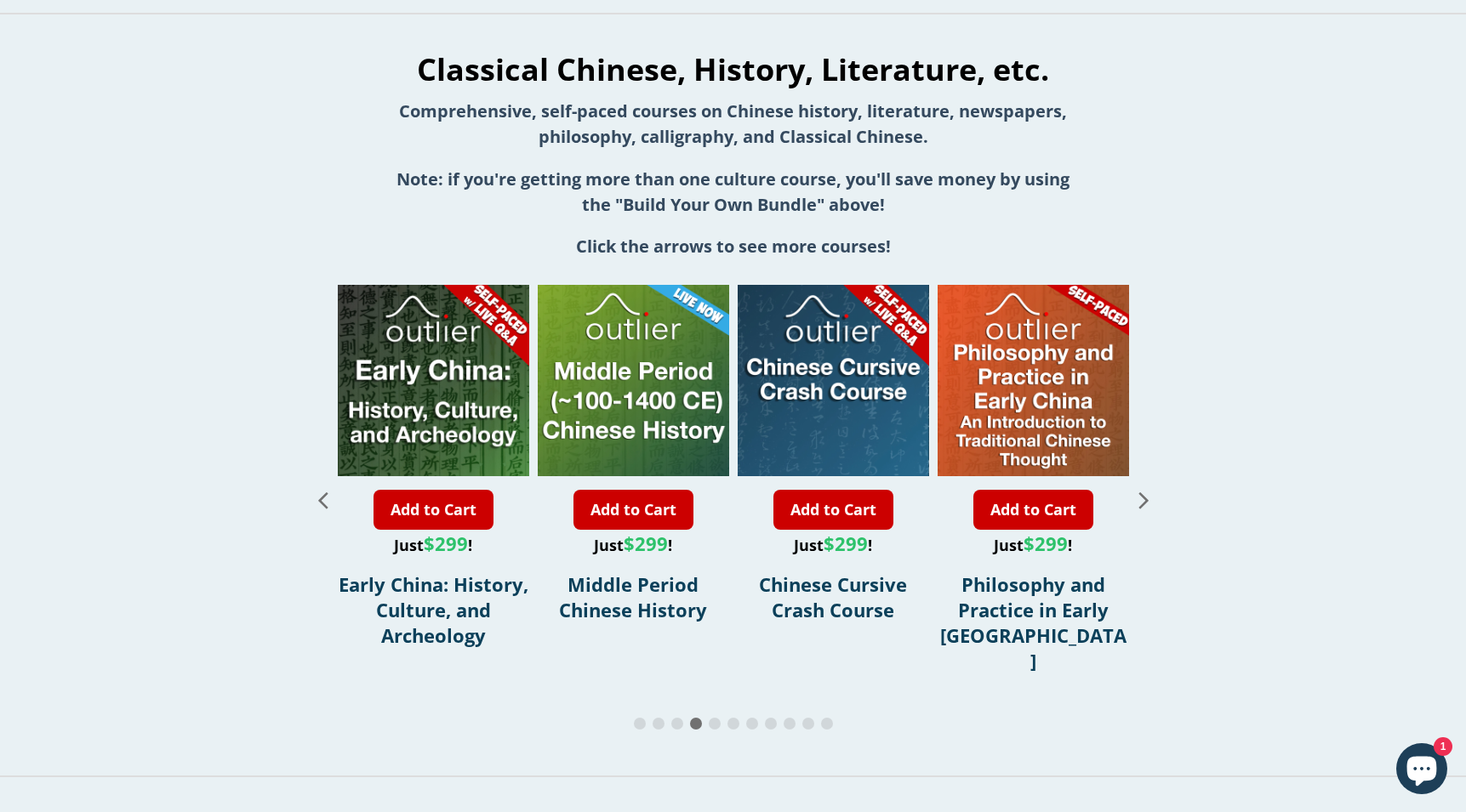
click at [1143, 496] on icon "Next slide" at bounding box center [1144, 499] width 29 height 29
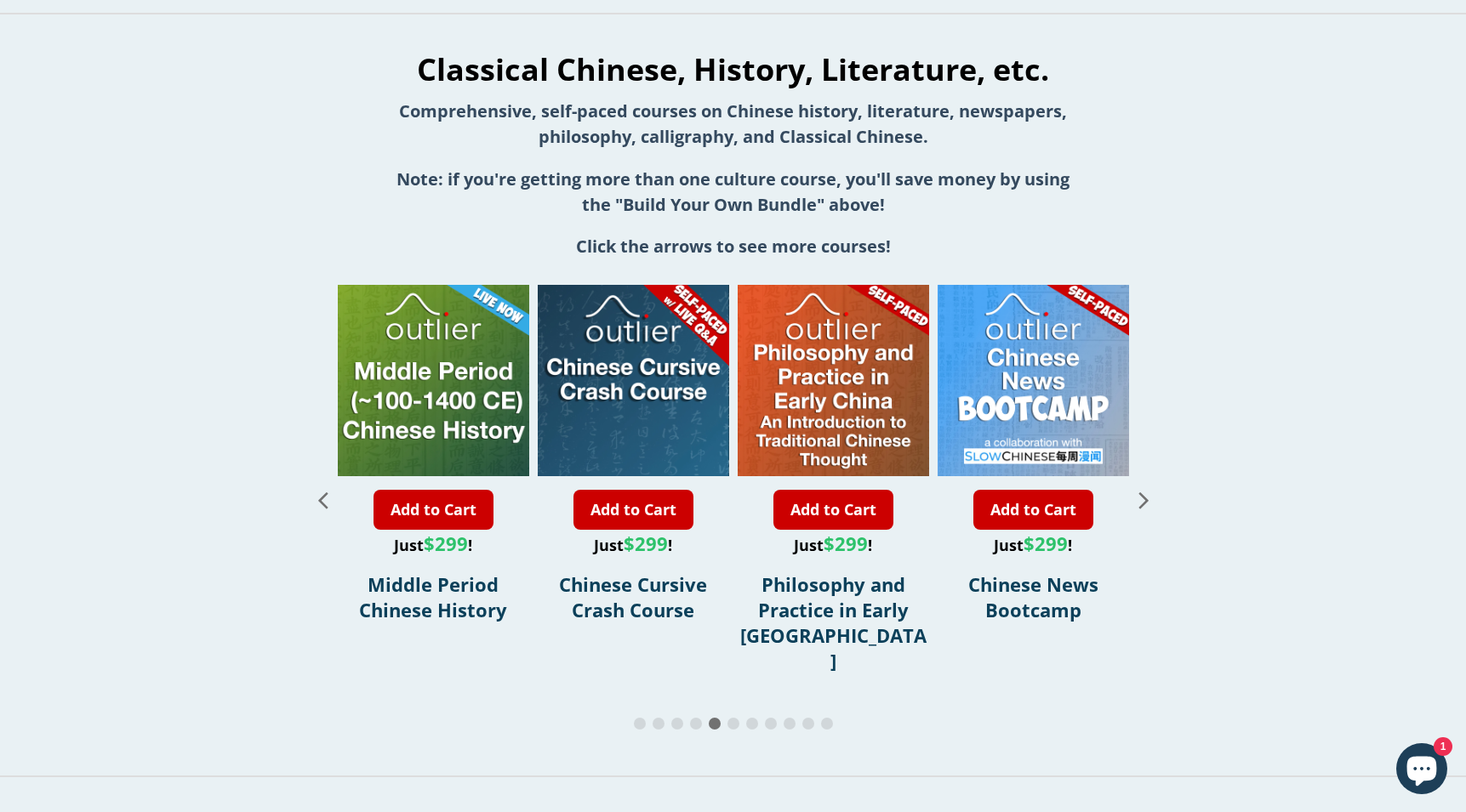
click at [1143, 496] on icon "Next slide" at bounding box center [1144, 499] width 29 height 29
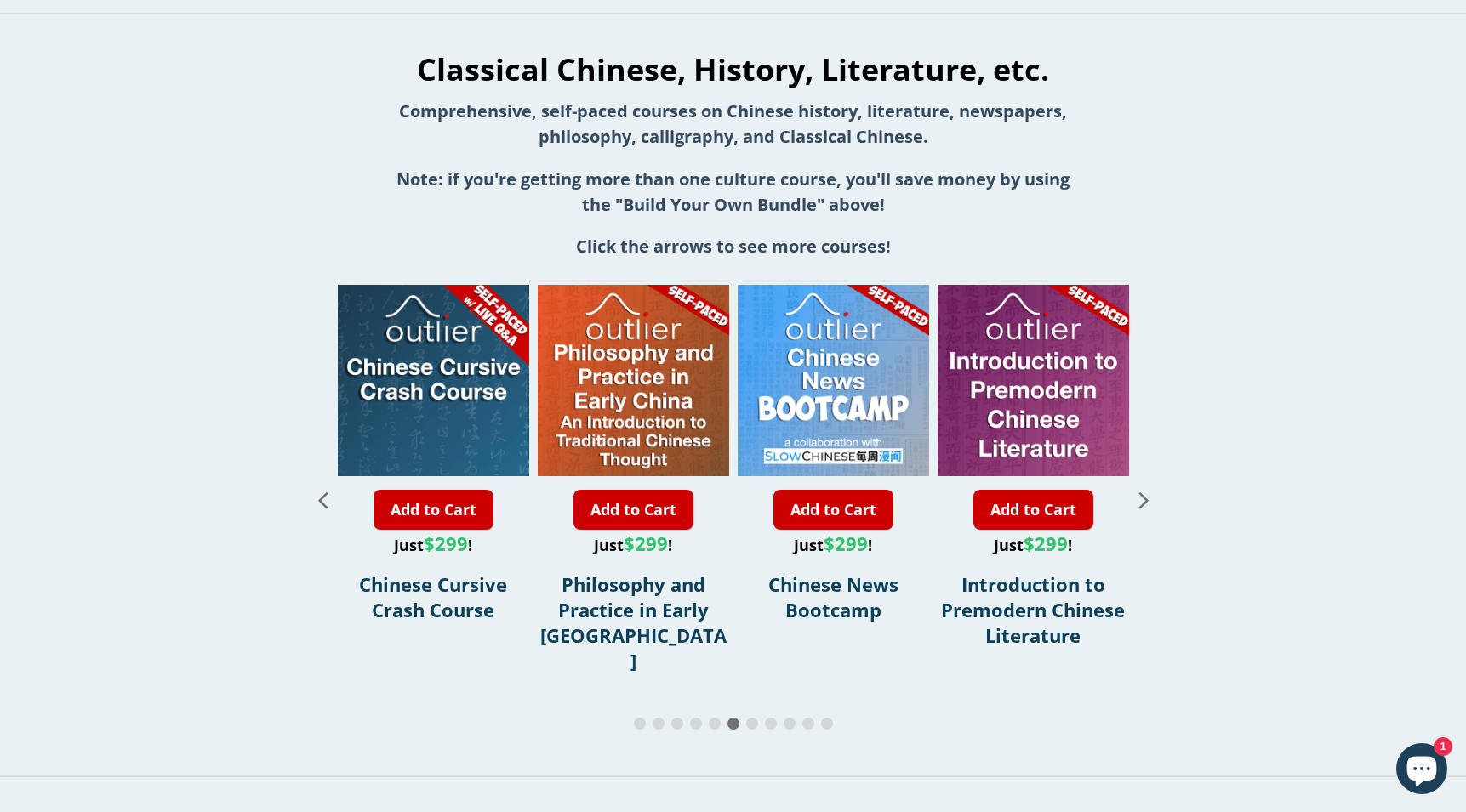
click at [1143, 496] on icon "Next slide" at bounding box center [1144, 499] width 29 height 29
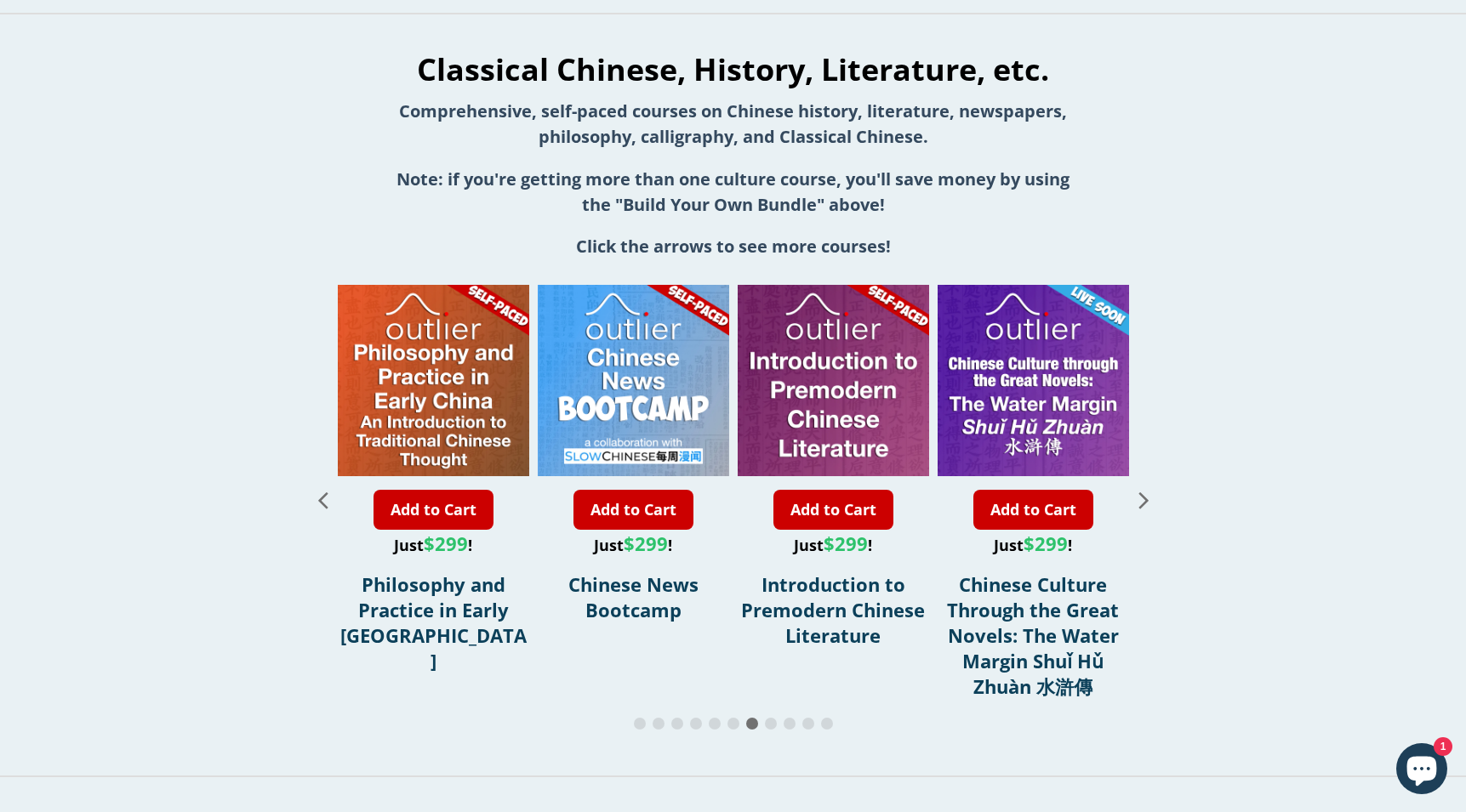
click at [1143, 496] on icon "Next slide" at bounding box center [1144, 499] width 29 height 29
